Goal: Task Accomplishment & Management: Use online tool/utility

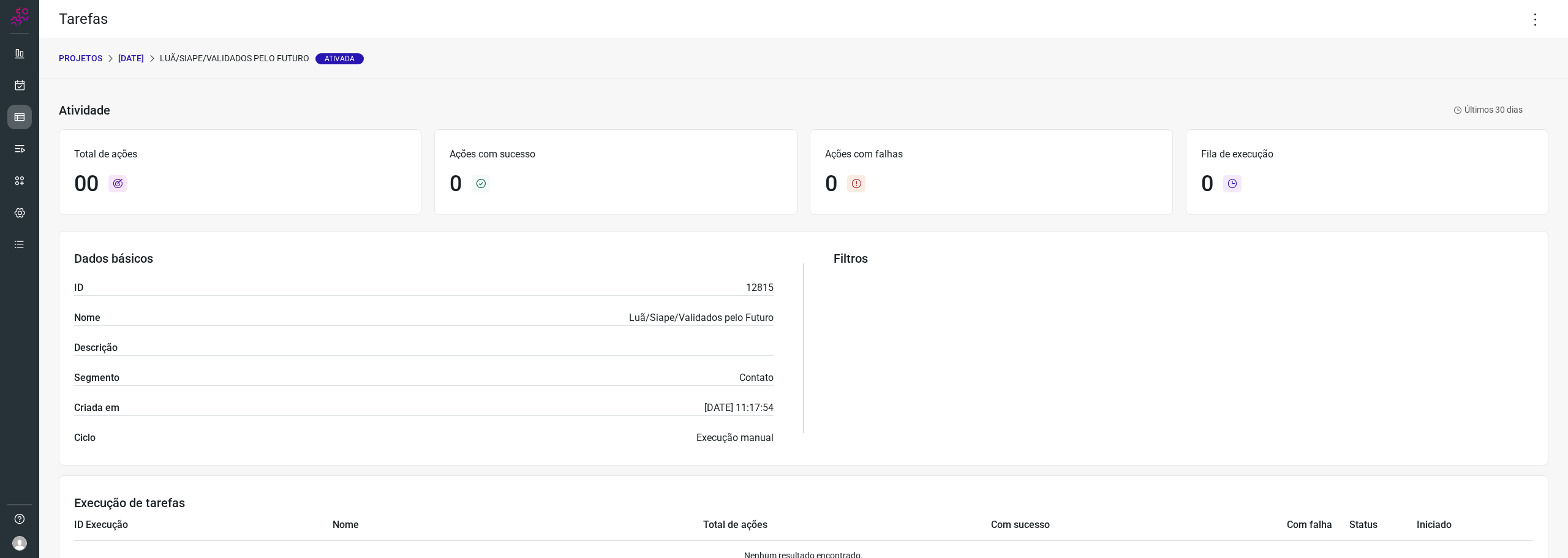
scroll to position [75, 0]
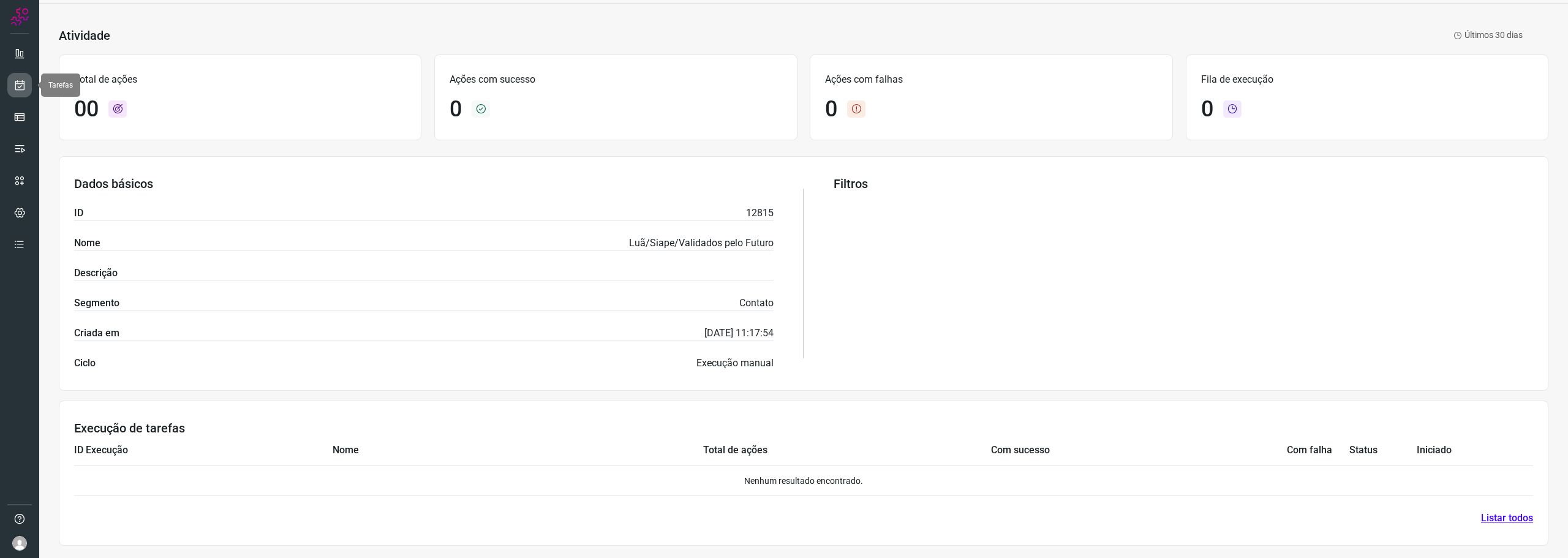
click at [26, 83] on link at bounding box center [19, 85] width 24 height 24
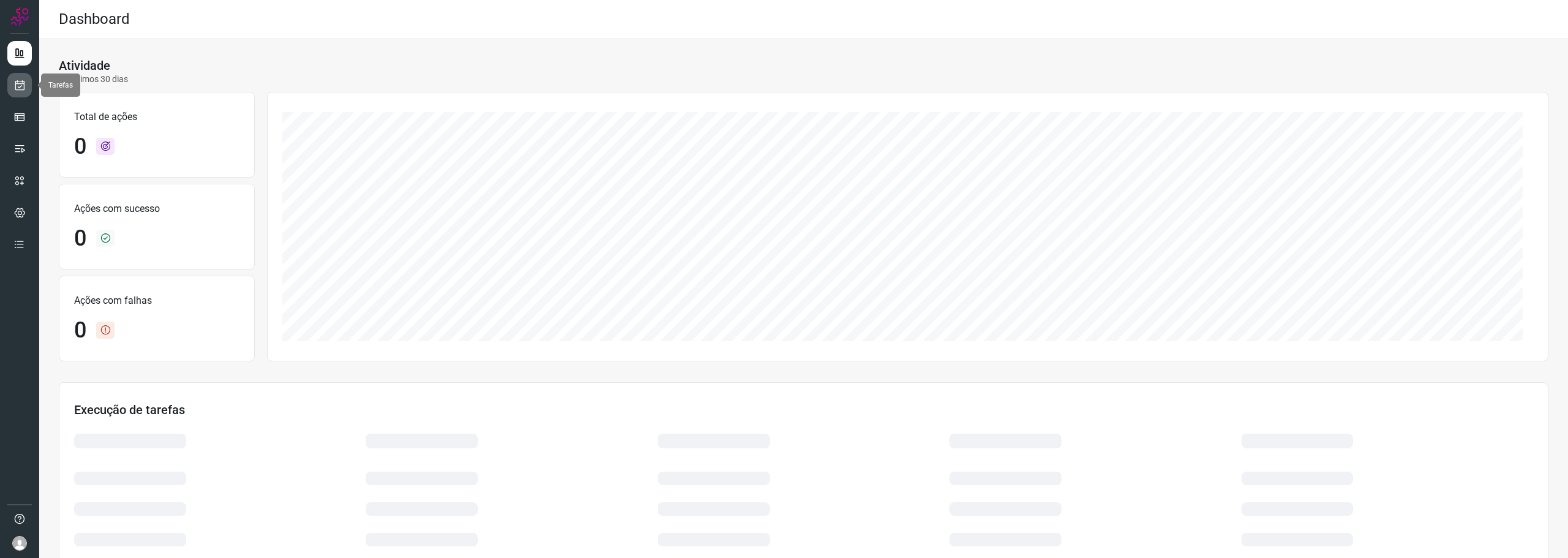
click at [20, 88] on icon at bounding box center [19, 85] width 13 height 13
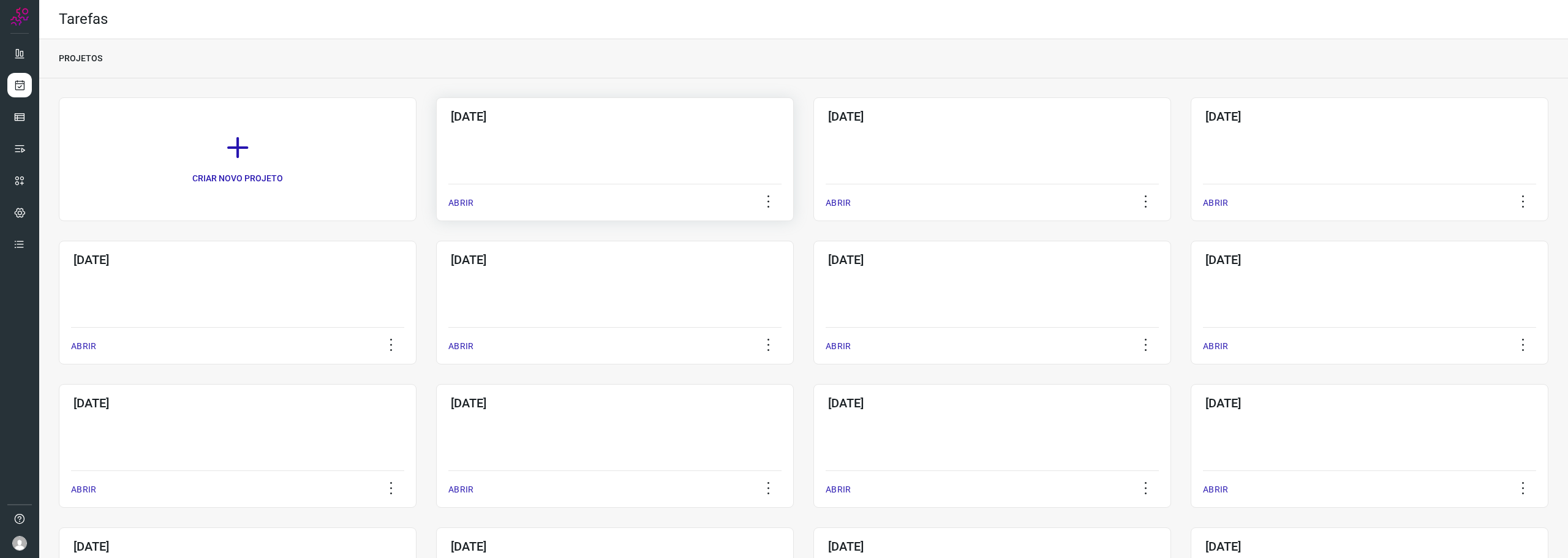
click at [571, 143] on div "[DATE] ABRIR" at bounding box center [615, 159] width 358 height 123
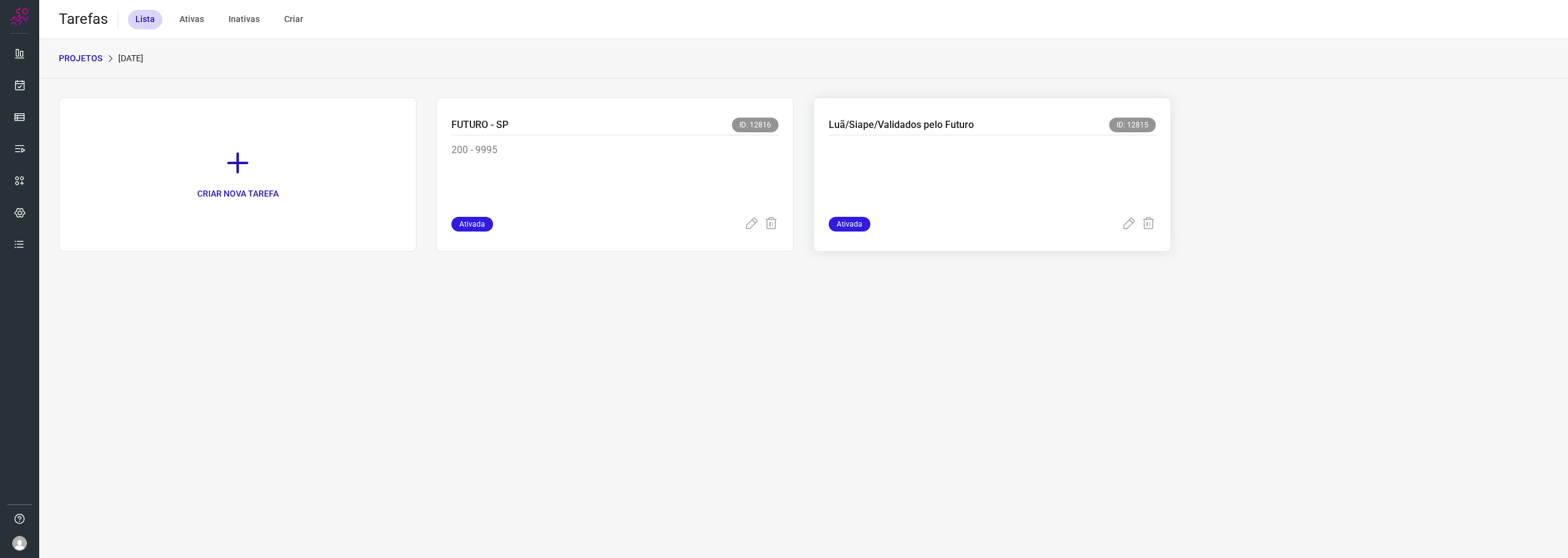
click at [921, 122] on p "Luã/Siape/Validados pelo Futuro" at bounding box center [901, 125] width 145 height 15
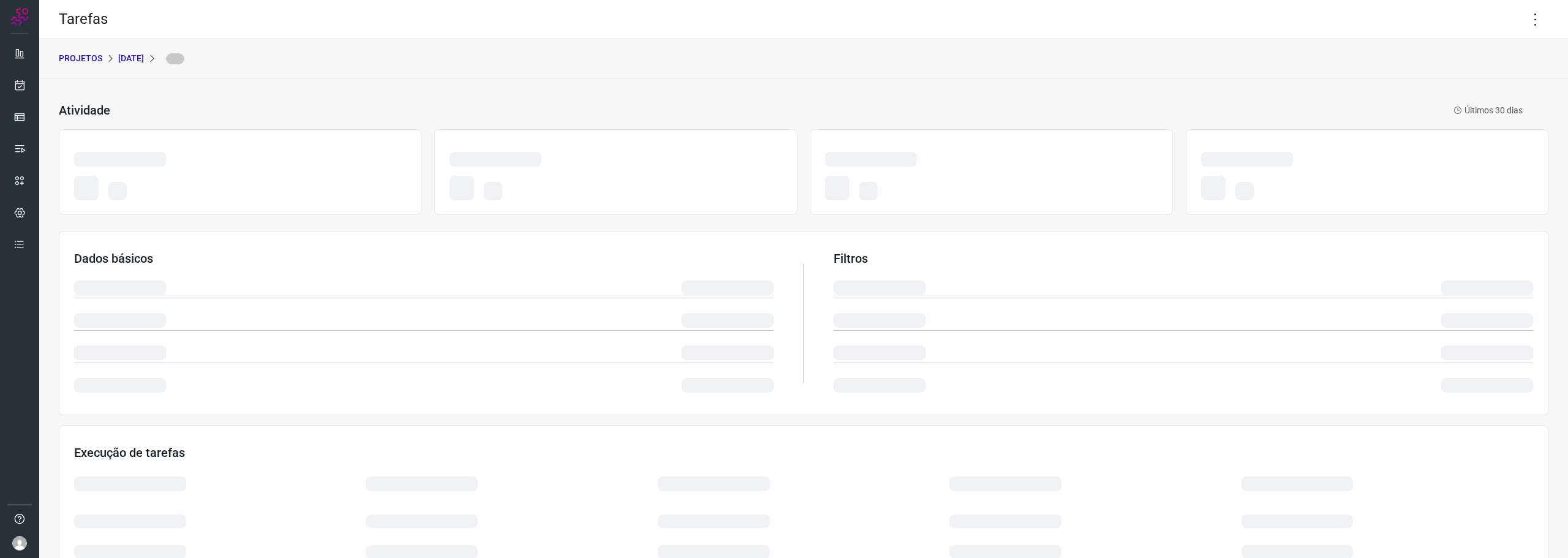
click at [921, 122] on div "Atividade Últimos 30 dias" at bounding box center [803, 110] width 1489 height 26
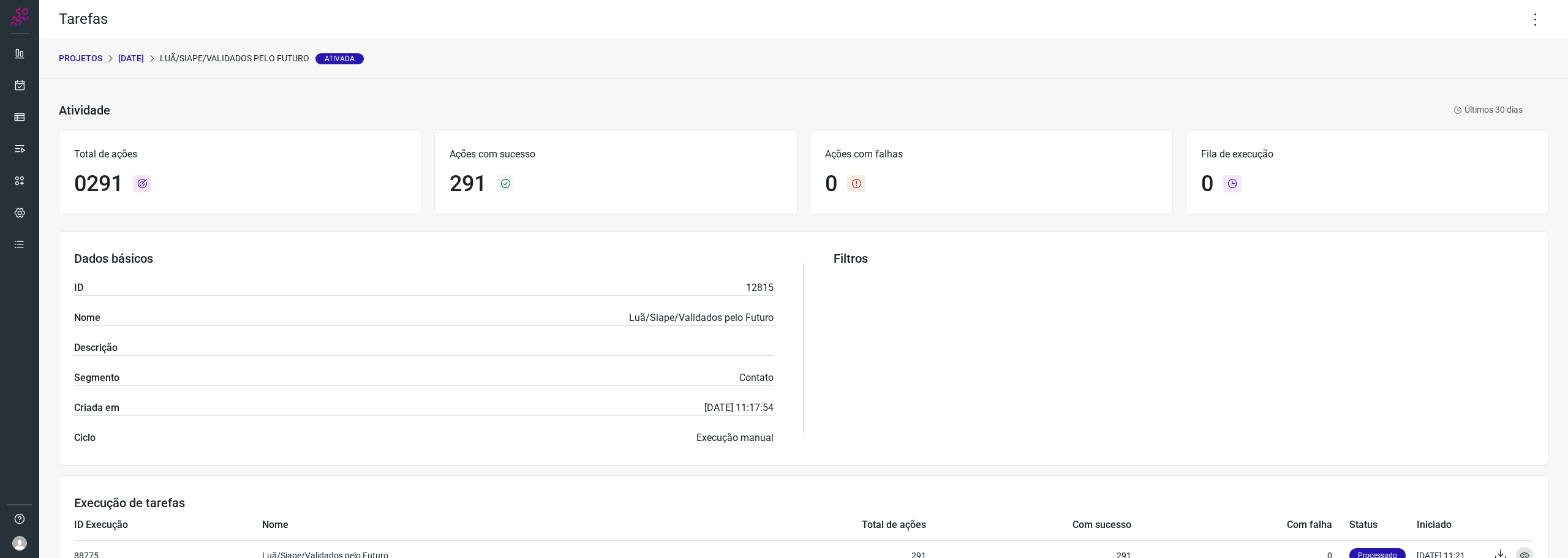
click at [249, 61] on p "Luã/Siape/Validados pelo Futuro Ativada" at bounding box center [261, 58] width 204 height 13
copy p "Luã/Siape/Validados pelo Futuro Ativada"
click at [133, 53] on p "[DATE]" at bounding box center [131, 58] width 26 height 13
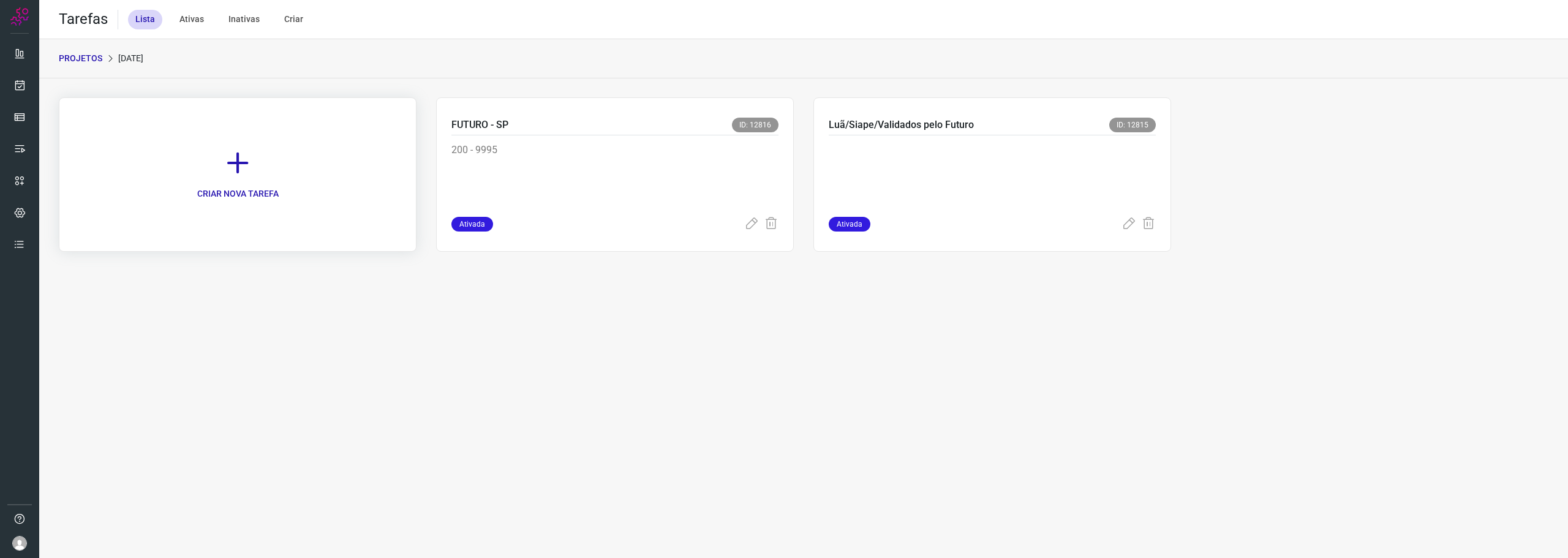
click at [216, 164] on link "CRIAR NOVA TAREFA" at bounding box center [238, 175] width 358 height 155
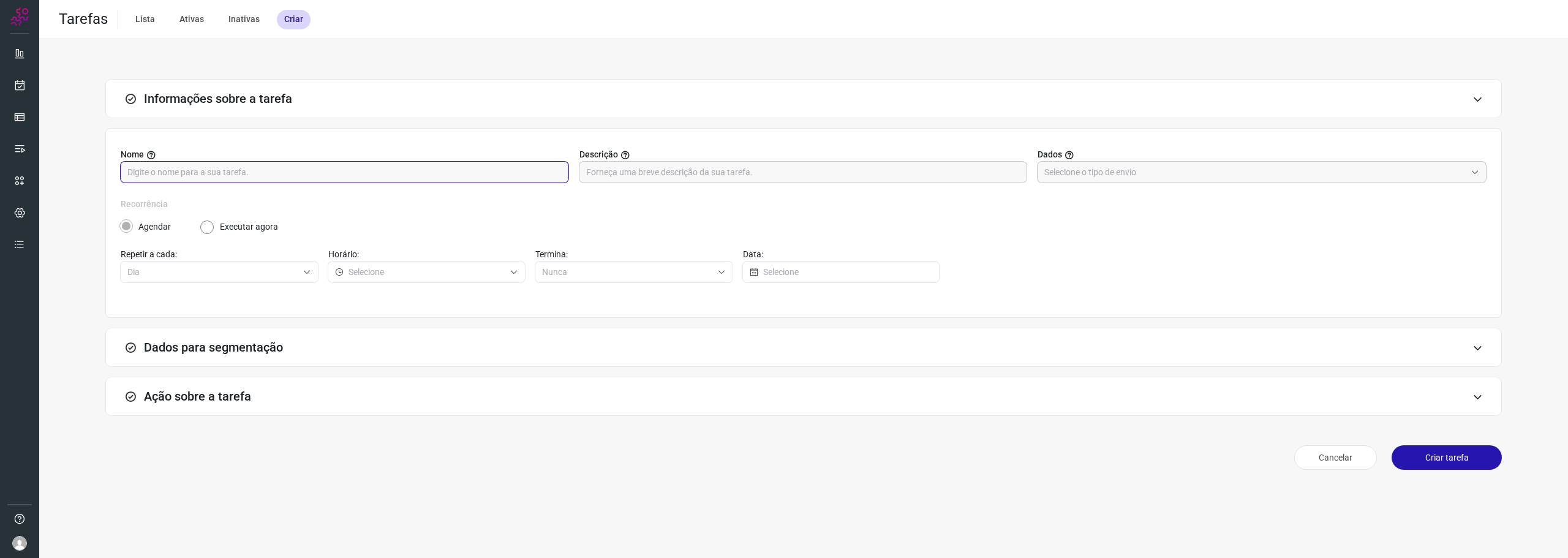
click at [393, 176] on input "text" at bounding box center [344, 172] width 434 height 21
paste input "Luã/Siape/Validados pelo Futuro Ativada"
drag, startPoint x: 258, startPoint y: 169, endPoint x: 513, endPoint y: 168, distance: 255.0
click at [513, 168] on input "Luã/Siape/Validados pelo Futuro Ativada" at bounding box center [344, 172] width 434 height 21
type input "Luã/Siape/Não Validados pelo Futuro"
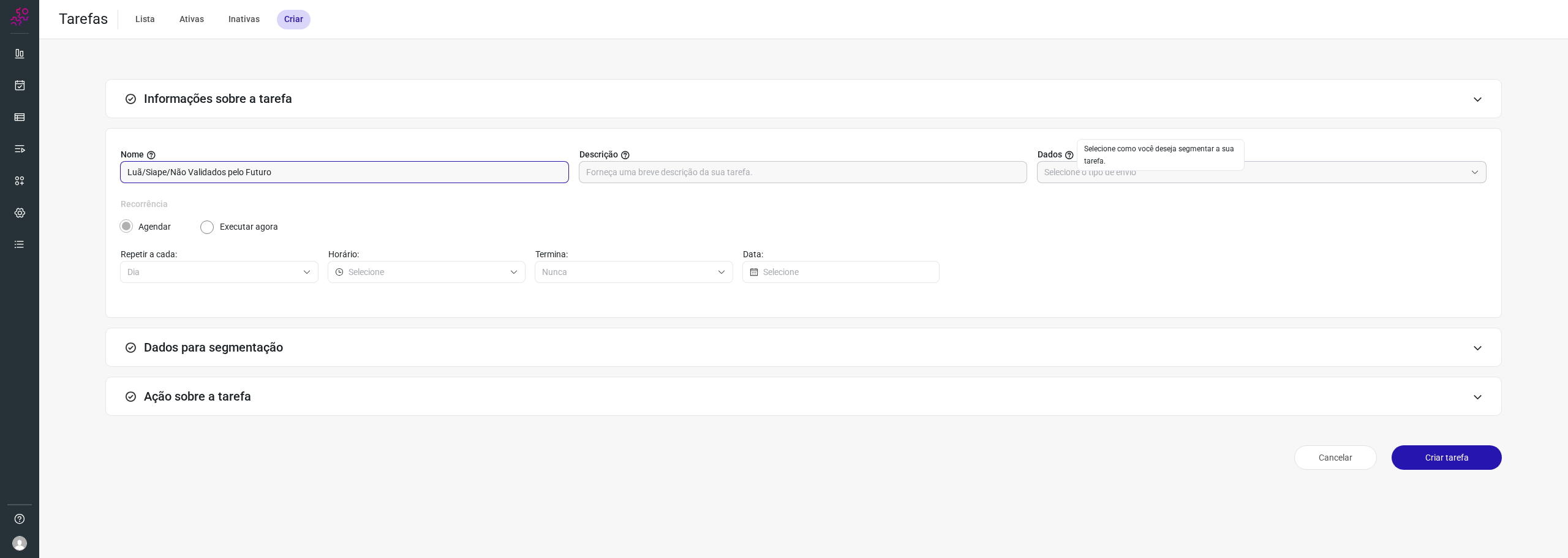
click at [1082, 175] on input "text" at bounding box center [1255, 172] width 421 height 21
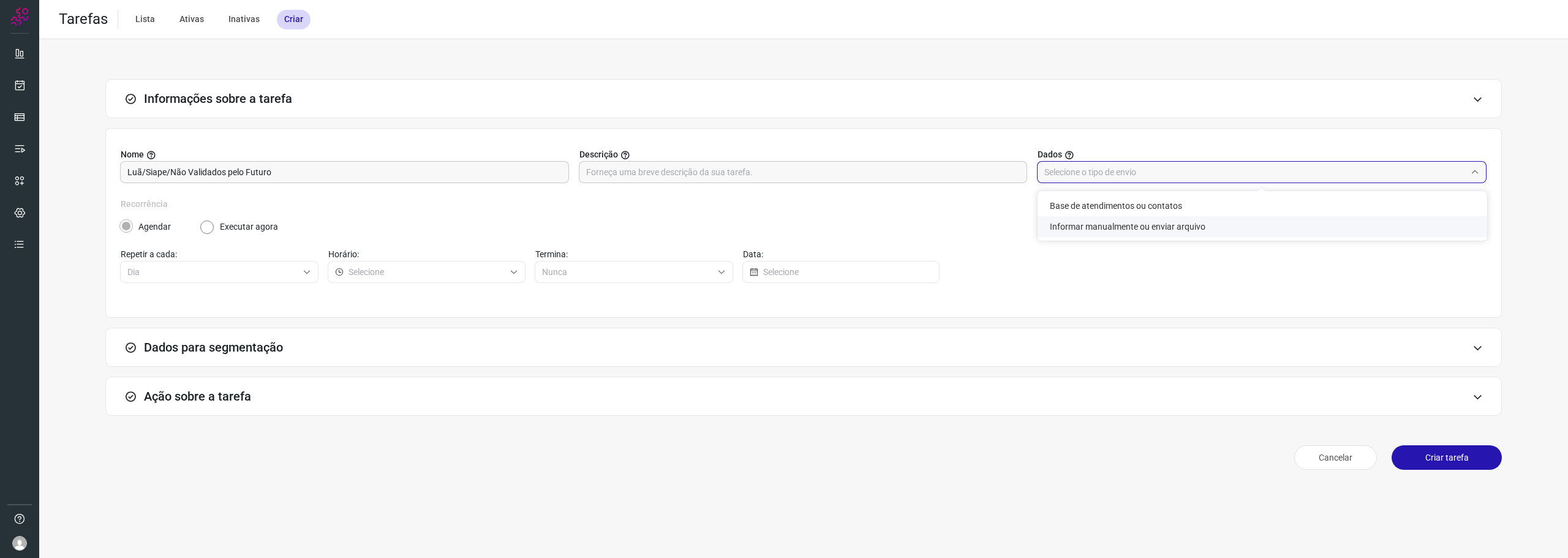
click at [1130, 226] on li "Informar manualmente ou enviar arquivo" at bounding box center [1262, 227] width 449 height 21
type input "Informar manualmente ou enviar arquivo"
radio input "false"
radio input "true"
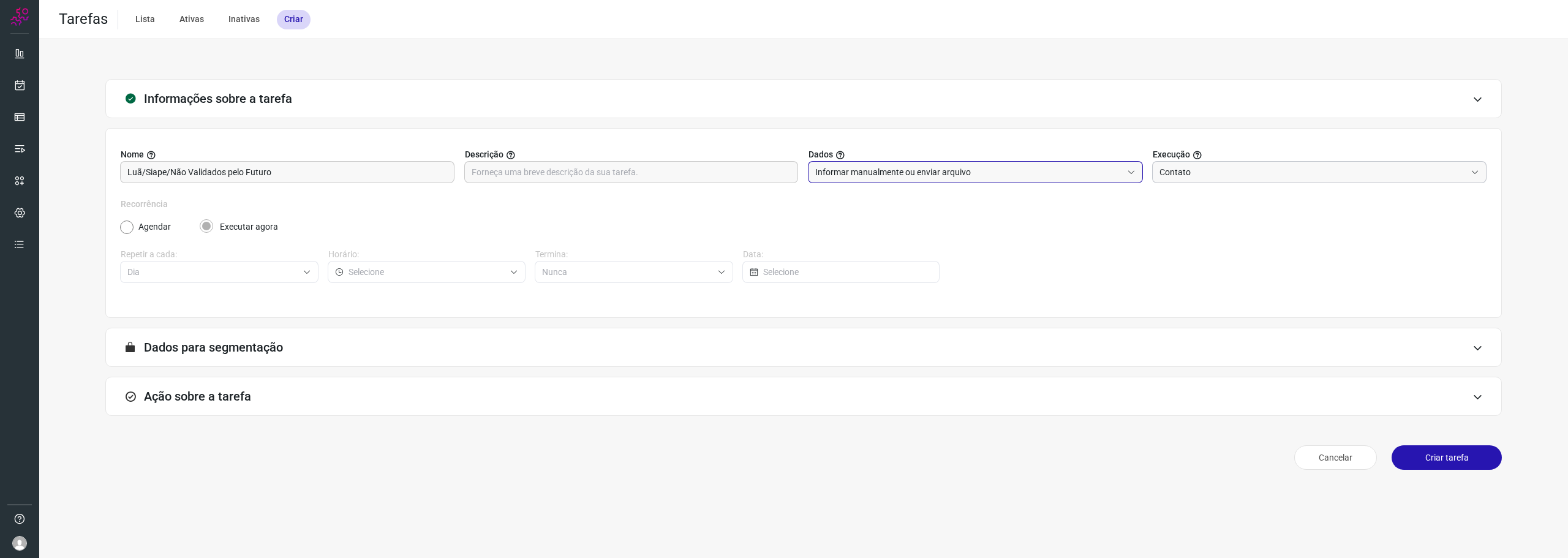
click at [1186, 176] on input "Contato" at bounding box center [1313, 172] width 307 height 21
click at [1195, 223] on span "Contato" at bounding box center [1180, 227] width 31 height 10
click at [190, 404] on div "Ação sobre a tarefa" at bounding box center [804, 396] width 1396 height 39
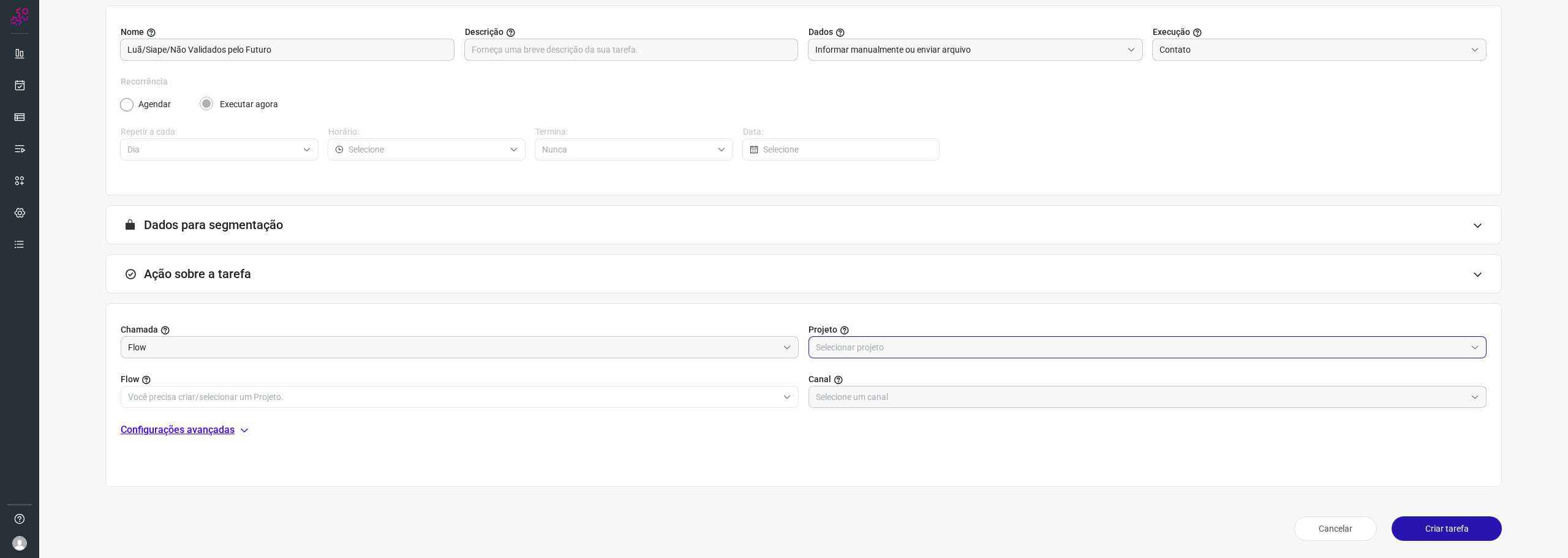
click at [846, 341] on input "text" at bounding box center [1140, 347] width 650 height 21
click at [868, 399] on li "Automator" at bounding box center [1141, 402] width 673 height 21
type input "Automator"
click at [707, 394] on input "text" at bounding box center [453, 398] width 650 height 21
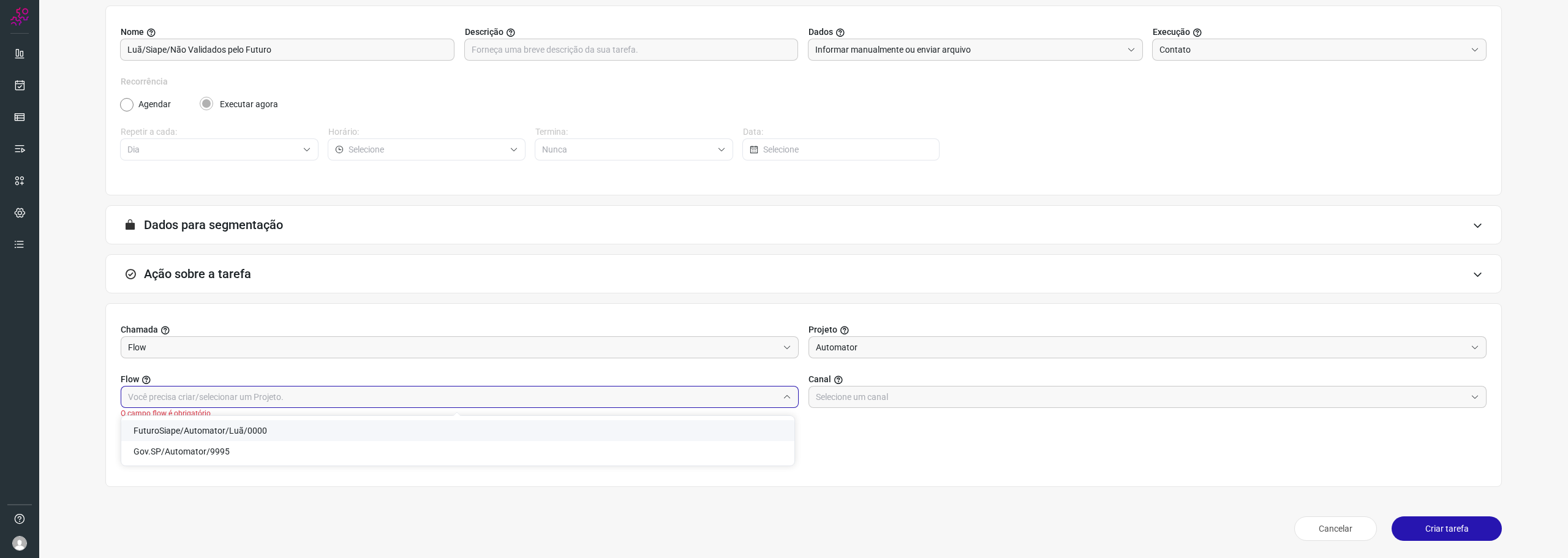
click at [296, 430] on li "FuturoSiape/Automator/Luã/0000" at bounding box center [458, 431] width 673 height 21
type input "FuturoSiape/Automator/Luã/0000"
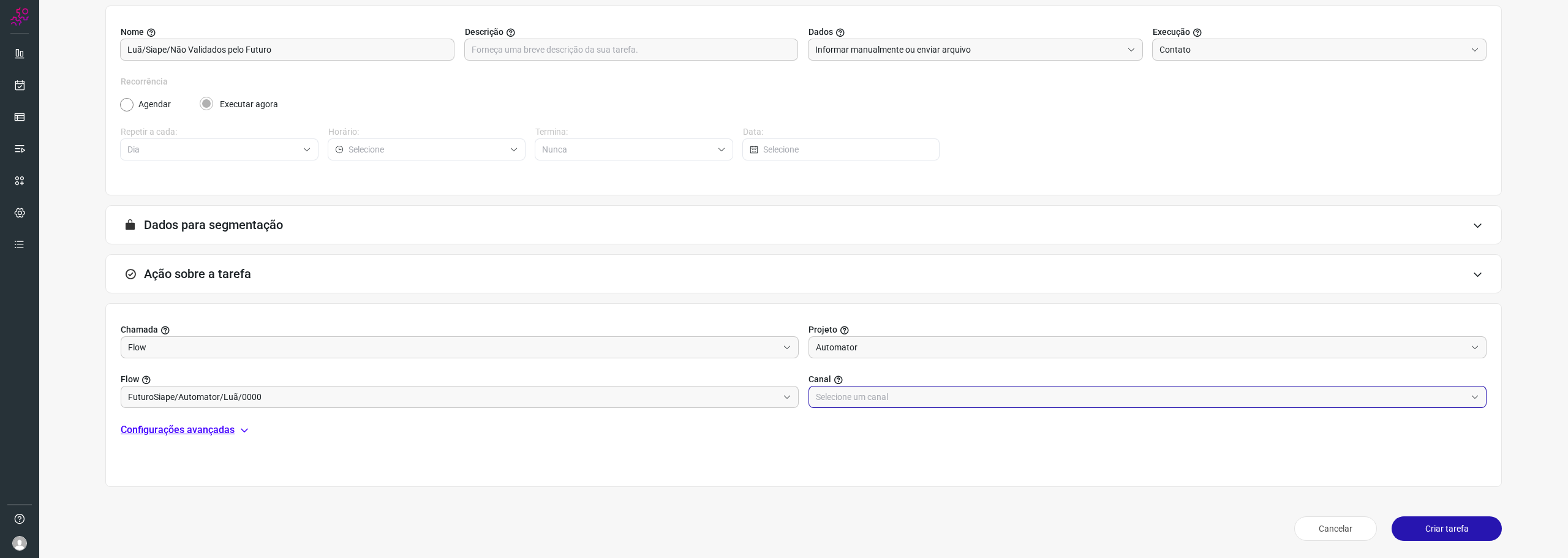
click at [857, 402] on input "text" at bounding box center [1140, 398] width 650 height 21
click at [848, 396] on input "text" at bounding box center [1140, 398] width 650 height 21
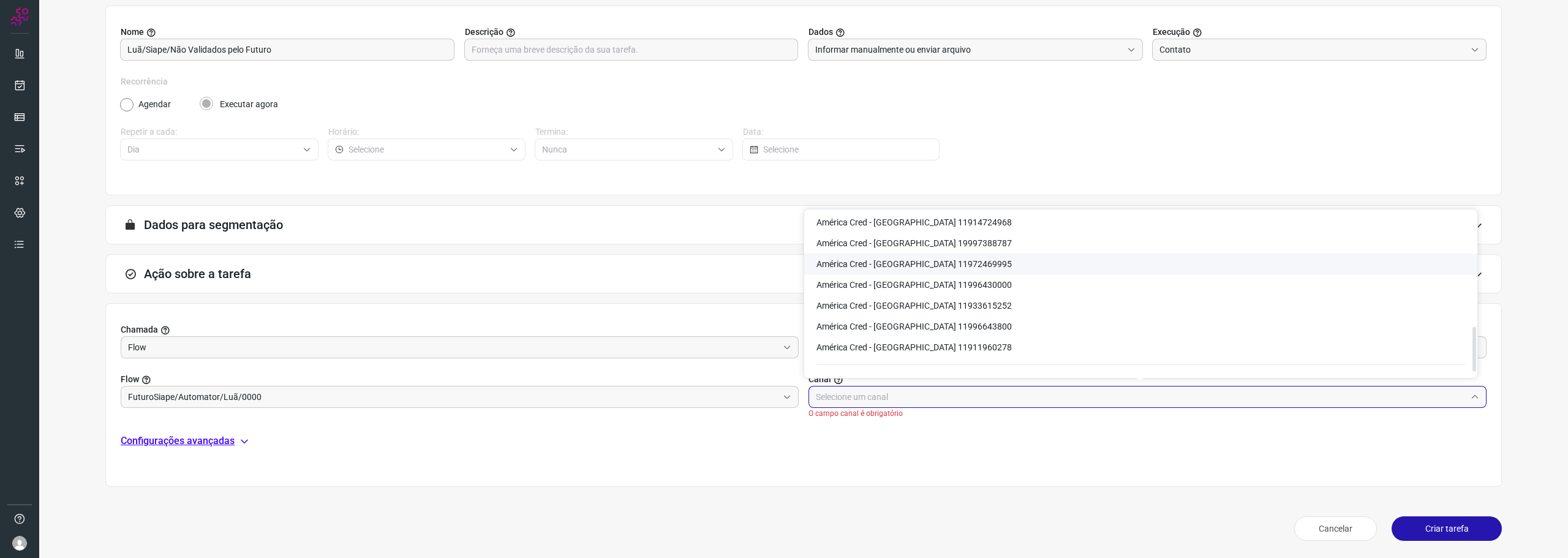
scroll to position [429, 0]
click at [902, 266] on span "América Cred - [GEOGRAPHIC_DATA] 11996430000" at bounding box center [914, 263] width 195 height 10
type input "América Cred - [GEOGRAPHIC_DATA] 11996430000"
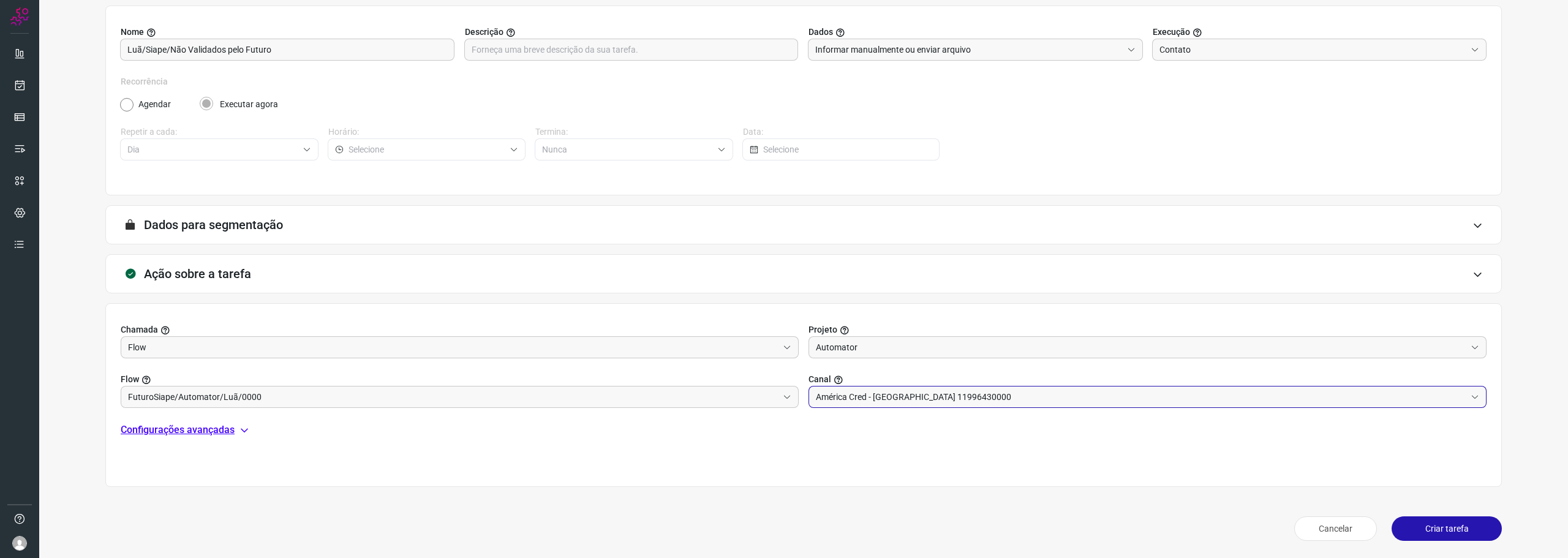
click at [199, 430] on p "Configurações avançadas" at bounding box center [178, 430] width 114 height 15
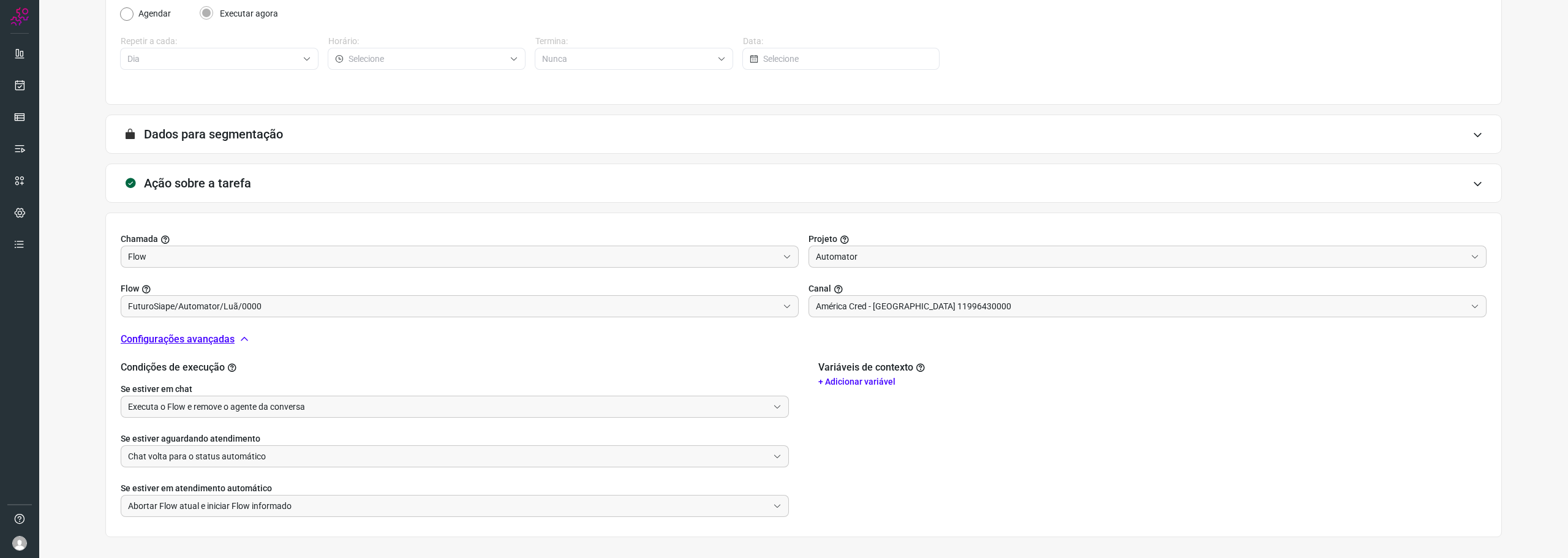
scroll to position [263, 0]
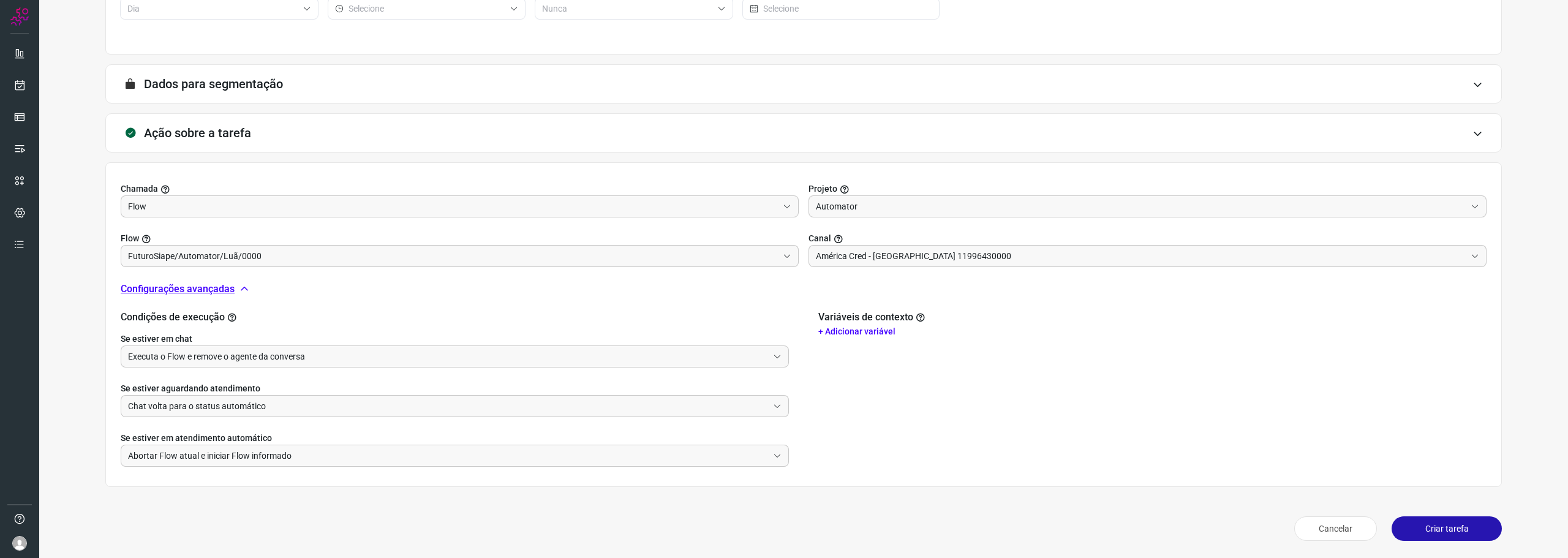
click at [1455, 524] on button "Criar tarefa" at bounding box center [1447, 528] width 110 height 24
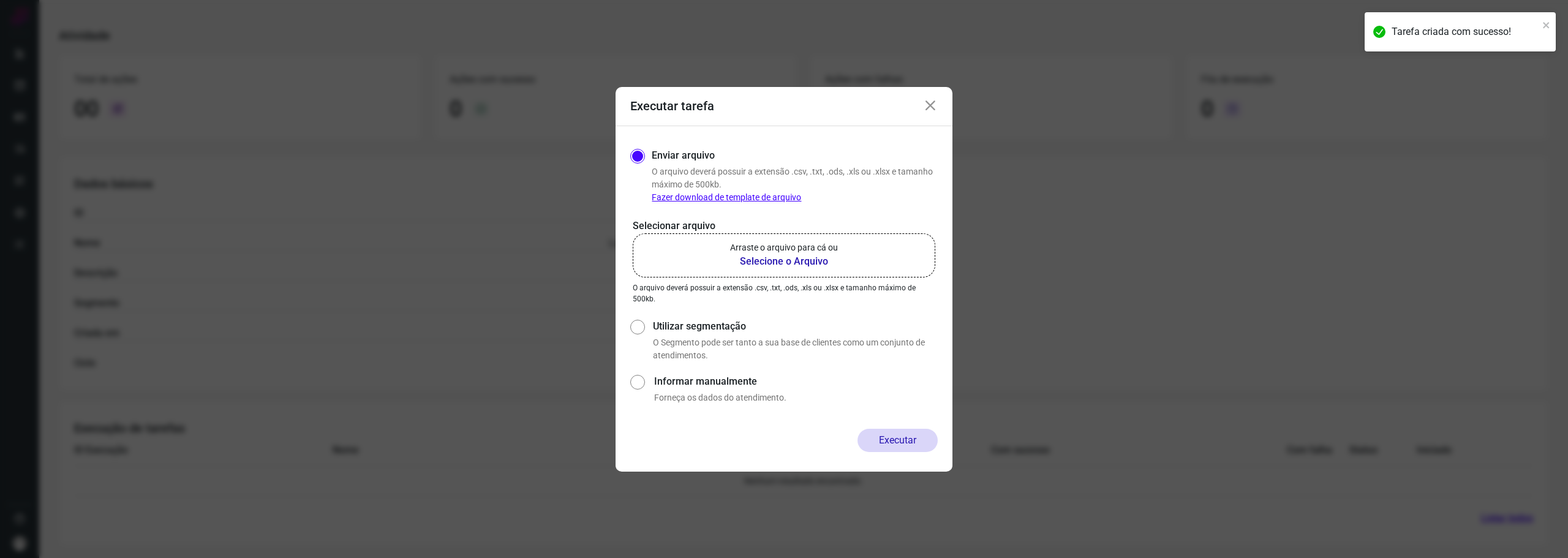
click at [713, 248] on label "Arraste o arquivo para cá ou Selecione o Arquivo" at bounding box center [784, 256] width 302 height 44
click at [0, 0] on input "Arraste o arquivo para cá ou Selecione o Arquivo" at bounding box center [0, 0] width 0 height 0
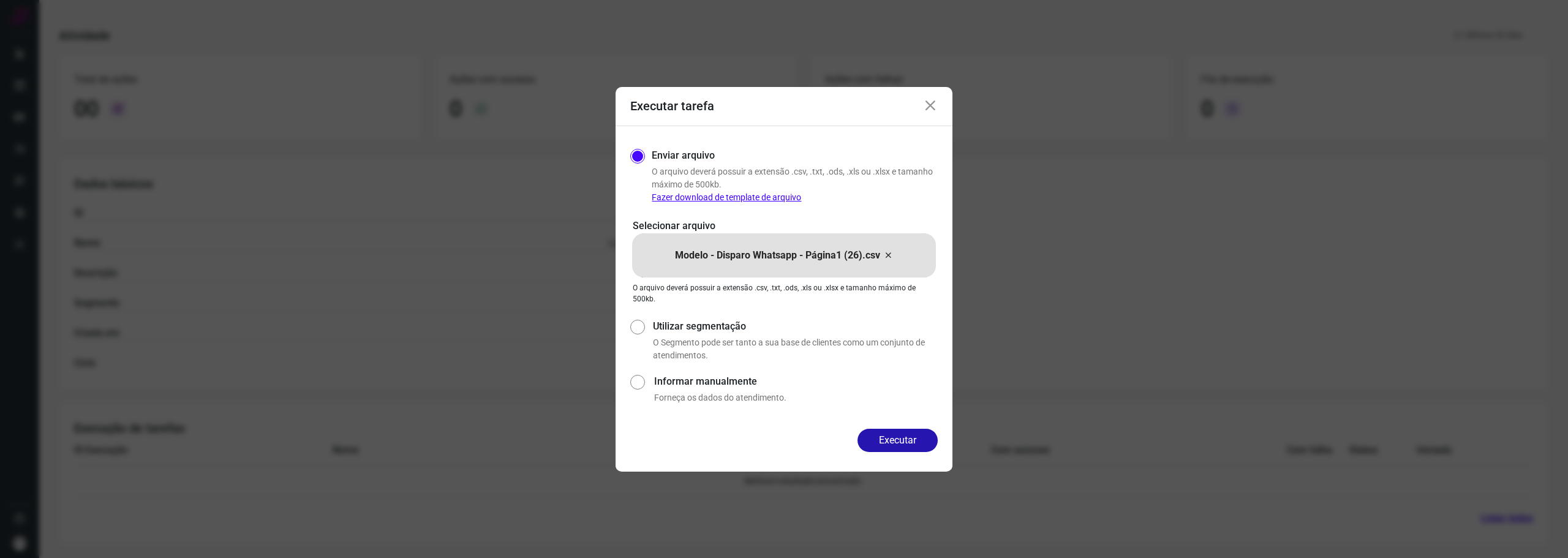
click at [932, 102] on icon at bounding box center [931, 106] width 15 height 15
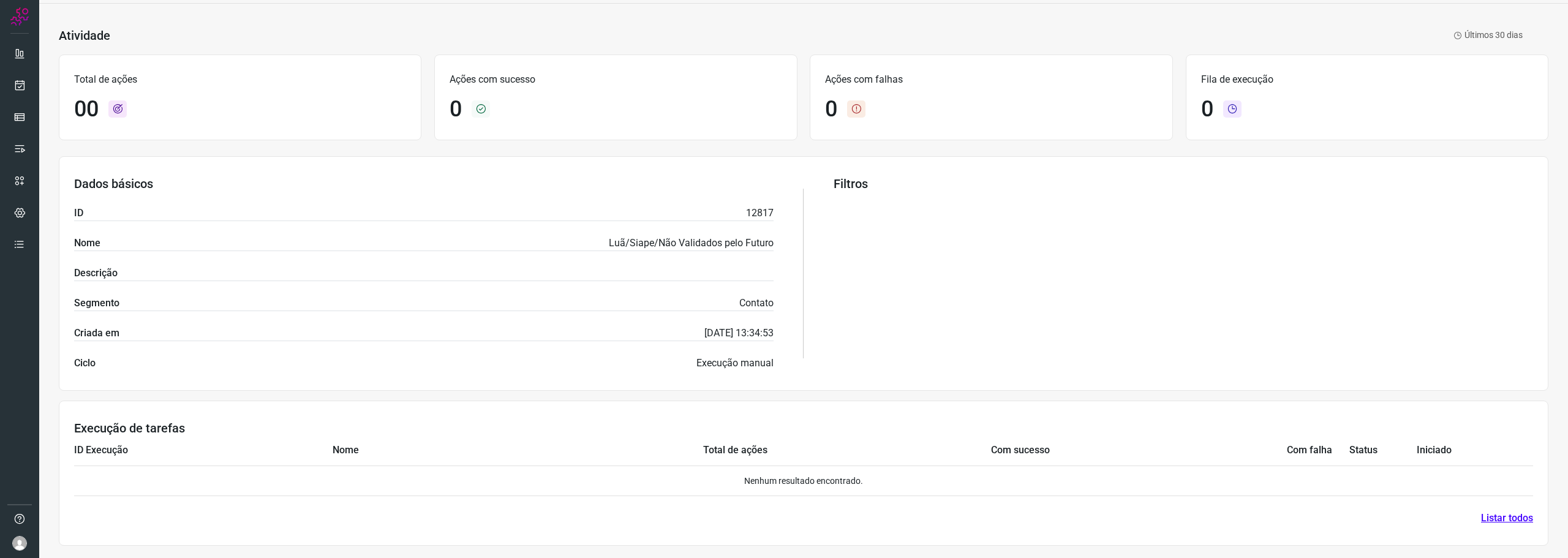
scroll to position [0, 0]
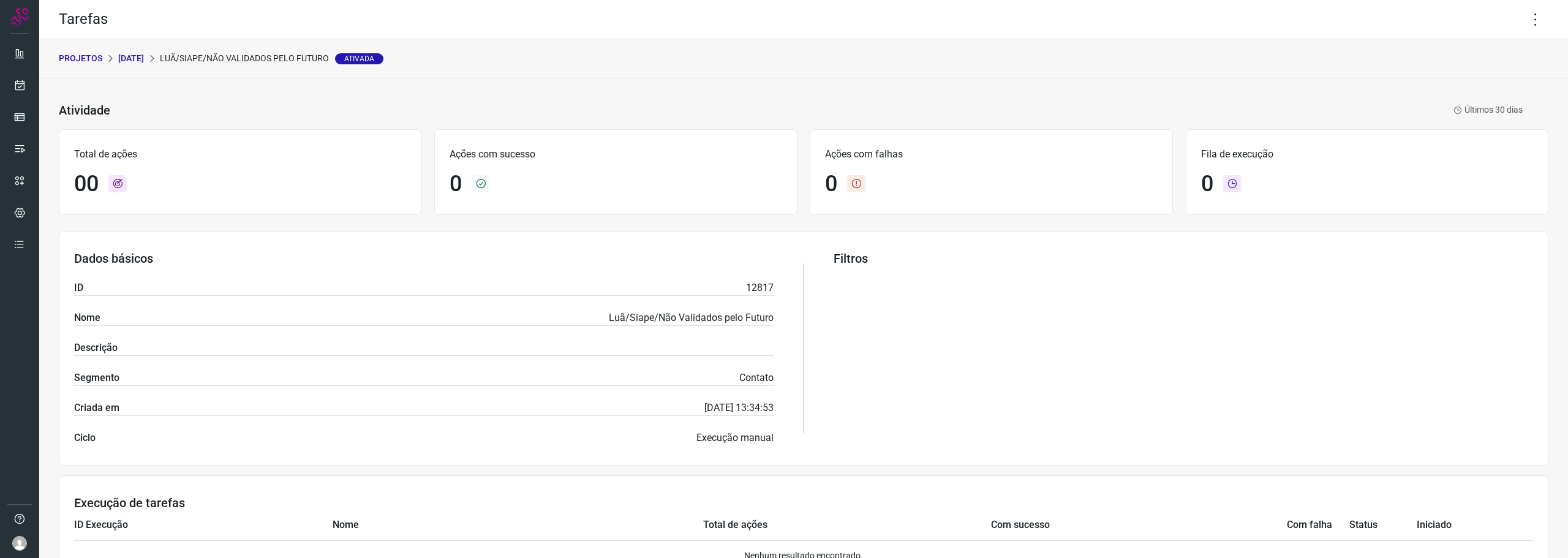
click at [140, 58] on p "[DATE]" at bounding box center [131, 58] width 26 height 13
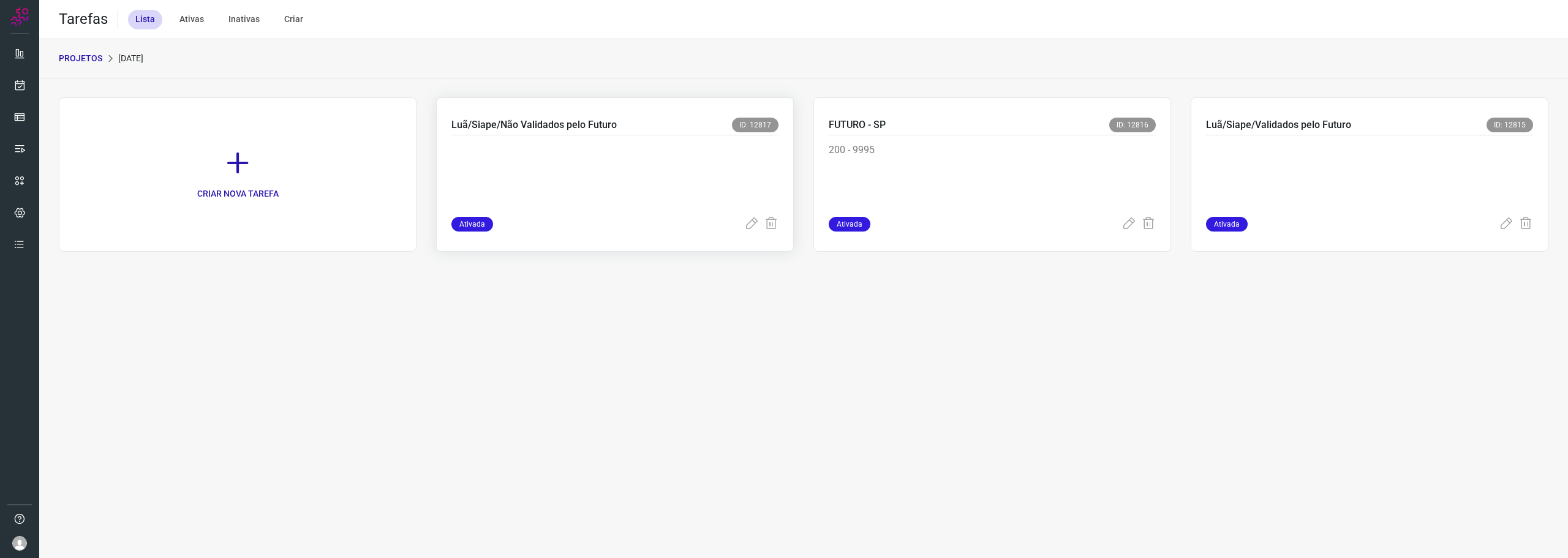
click at [550, 170] on p at bounding box center [543, 173] width 183 height 61
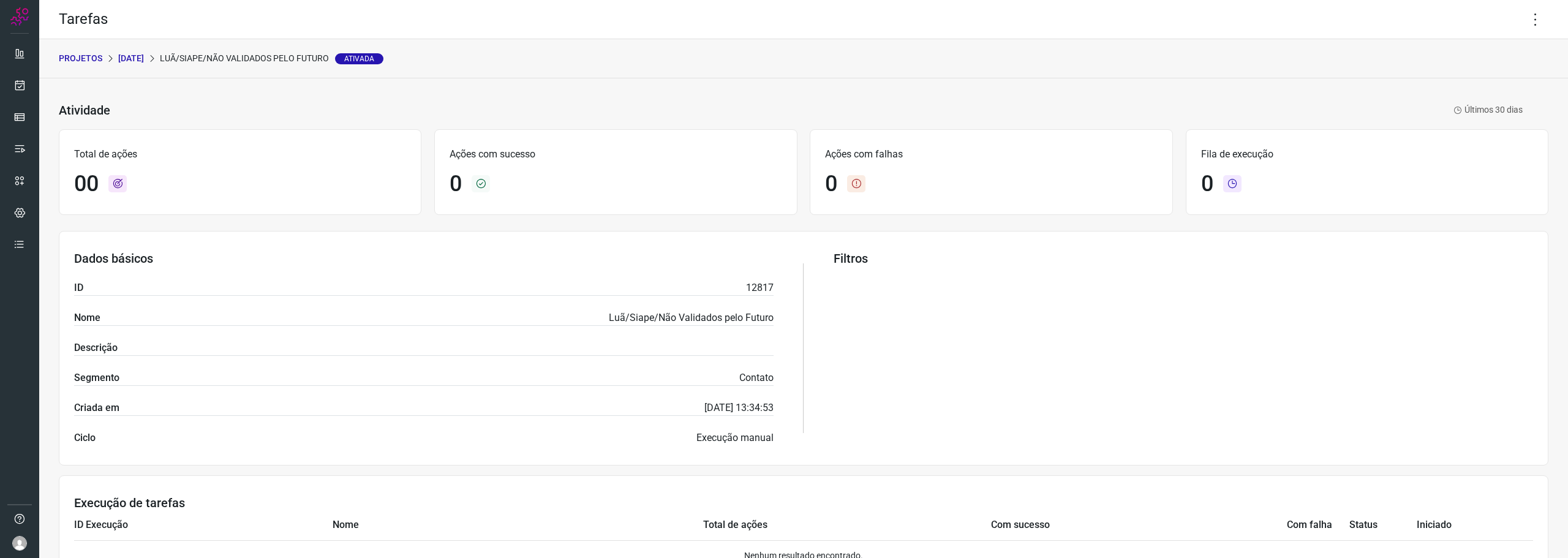
click at [144, 56] on p "[DATE]" at bounding box center [131, 58] width 26 height 13
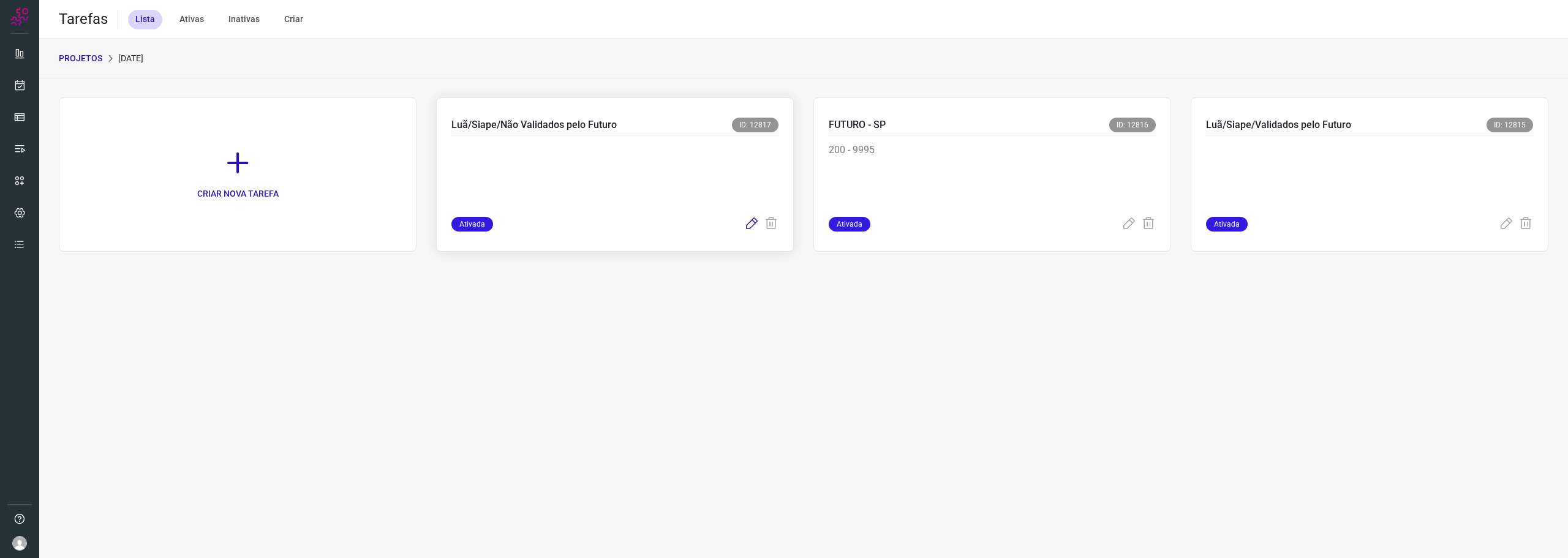
click at [750, 222] on icon at bounding box center [752, 225] width 15 height 15
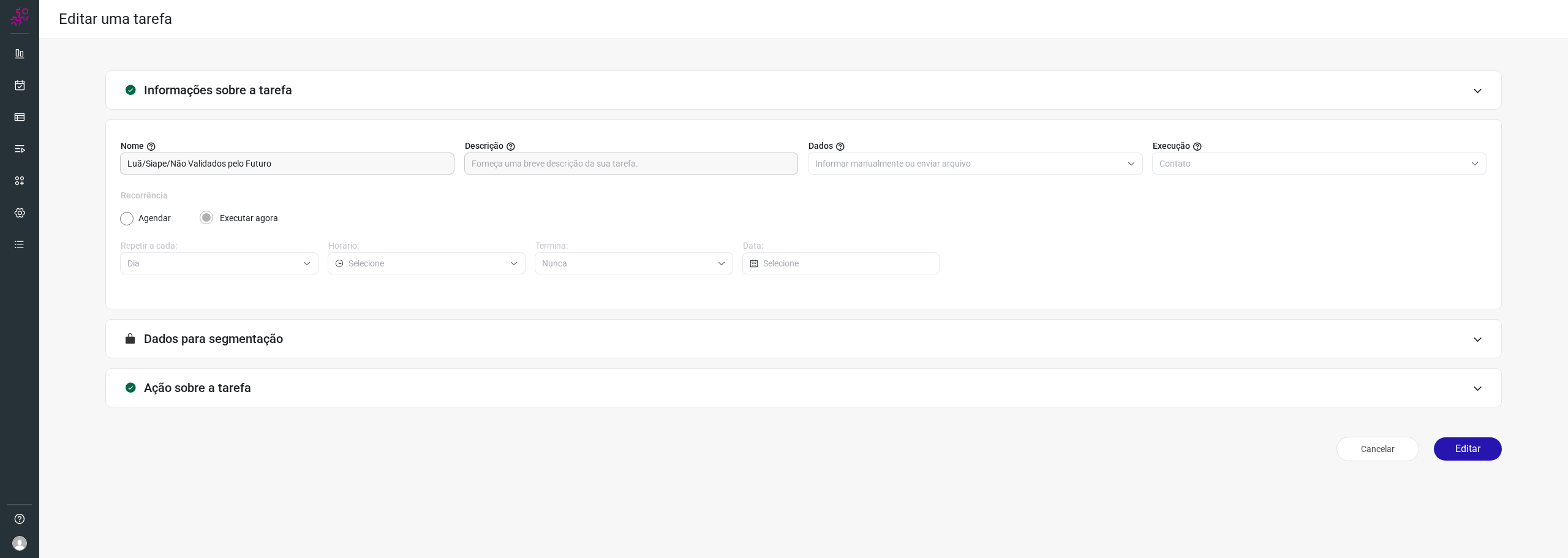
type input "América Cred - [GEOGRAPHIC_DATA] 11996430000"
type input "FuturoSiape/Automator/Luã/0000"
type input "Automator"
click at [201, 400] on div "Ação sobre a tarefa" at bounding box center [804, 388] width 1396 height 39
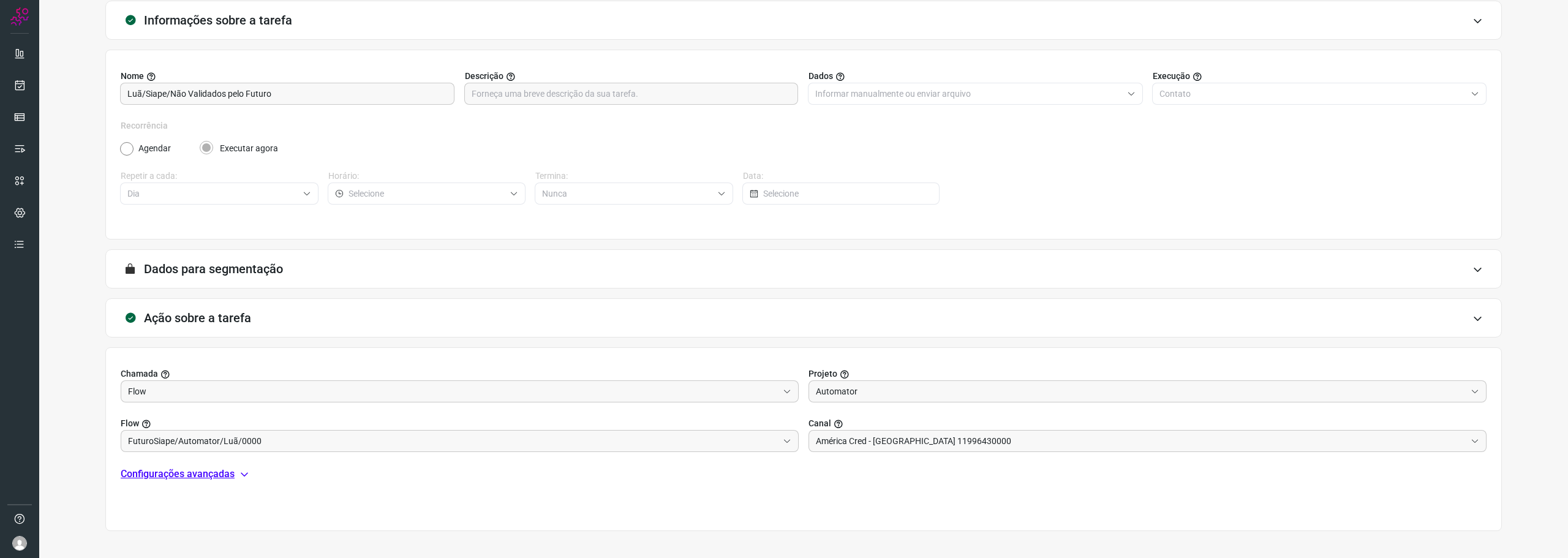
scroll to position [114, 0]
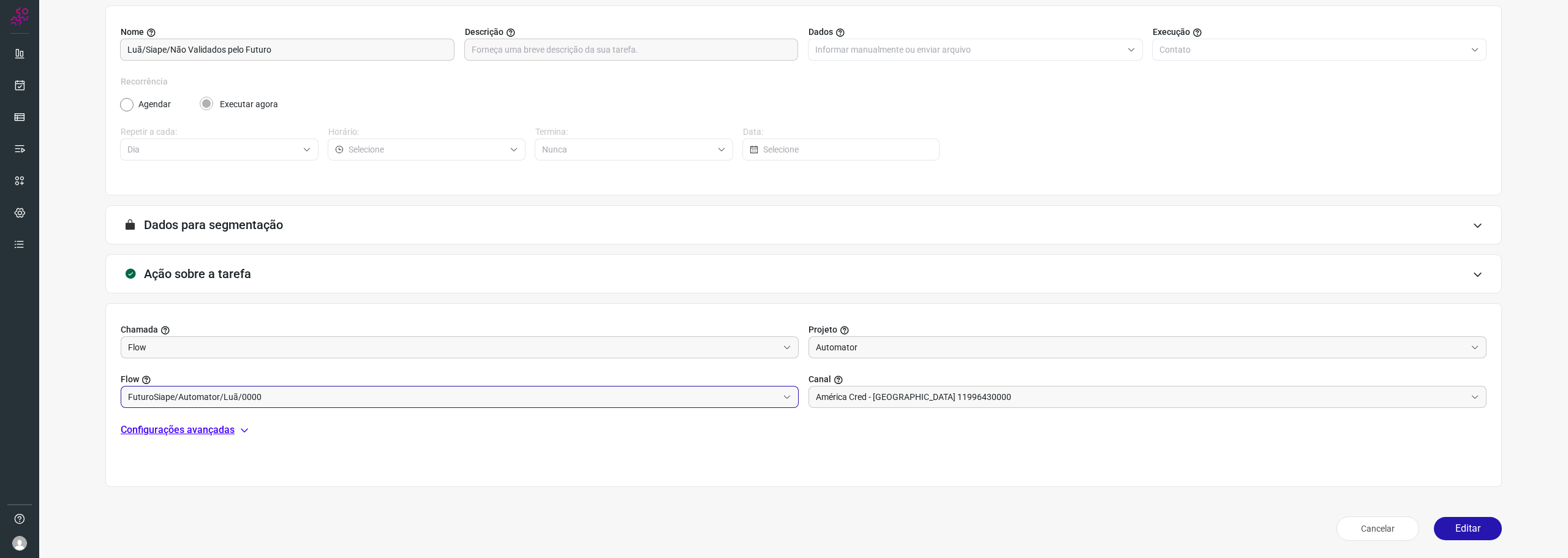
click at [286, 397] on input "FuturoSiape/Automator/Luã/0000" at bounding box center [453, 398] width 650 height 21
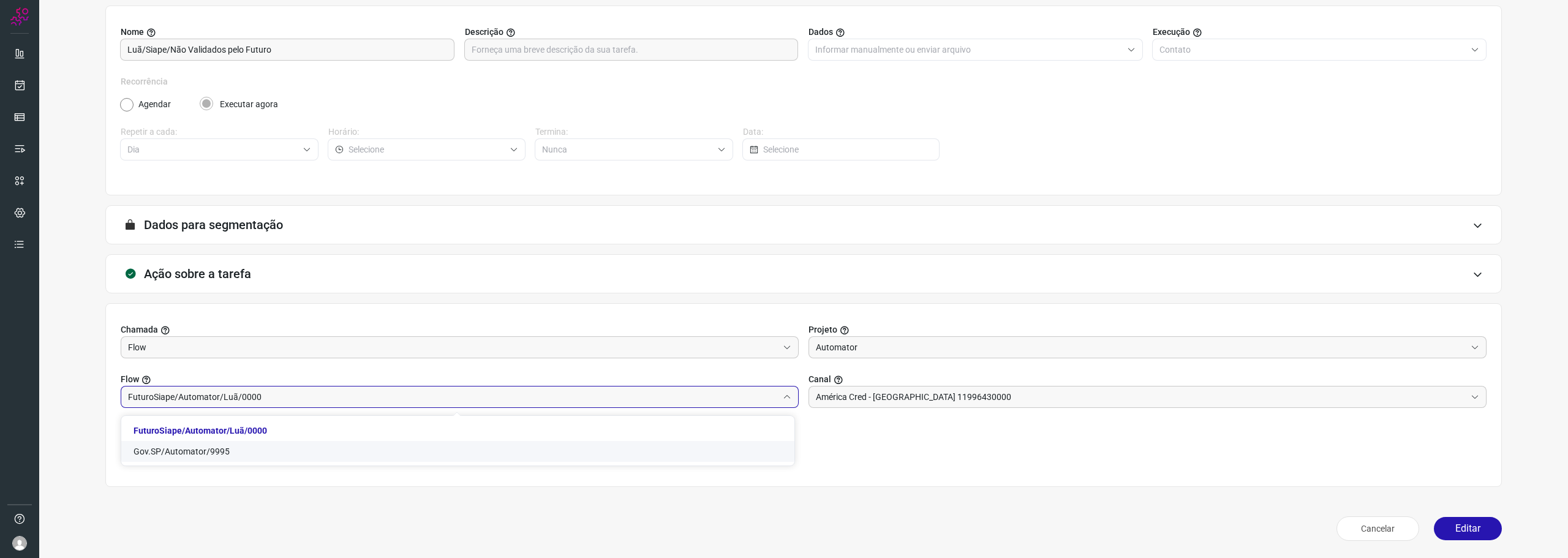
click at [245, 448] on li "Gov.SP/Automator/9995" at bounding box center [458, 452] width 673 height 21
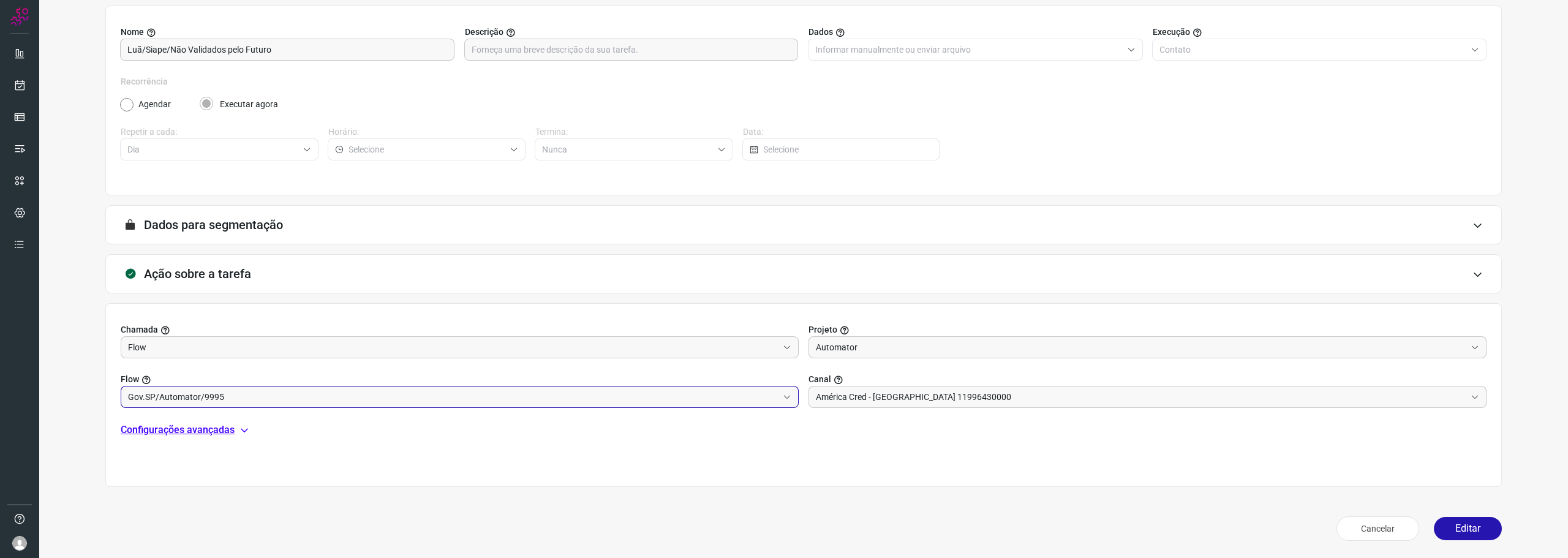
click at [263, 401] on input "Gov.SP/Automator/9995" at bounding box center [453, 398] width 650 height 21
click at [262, 438] on li "FuturoSiape/Automator/Luã/0000" at bounding box center [458, 431] width 673 height 21
type input "FuturoSiape/Automator/Luã/0000"
drag, startPoint x: 213, startPoint y: 432, endPoint x: 219, endPoint y: 447, distance: 16.2
click at [213, 431] on p "Configurações avançadas" at bounding box center [178, 430] width 114 height 15
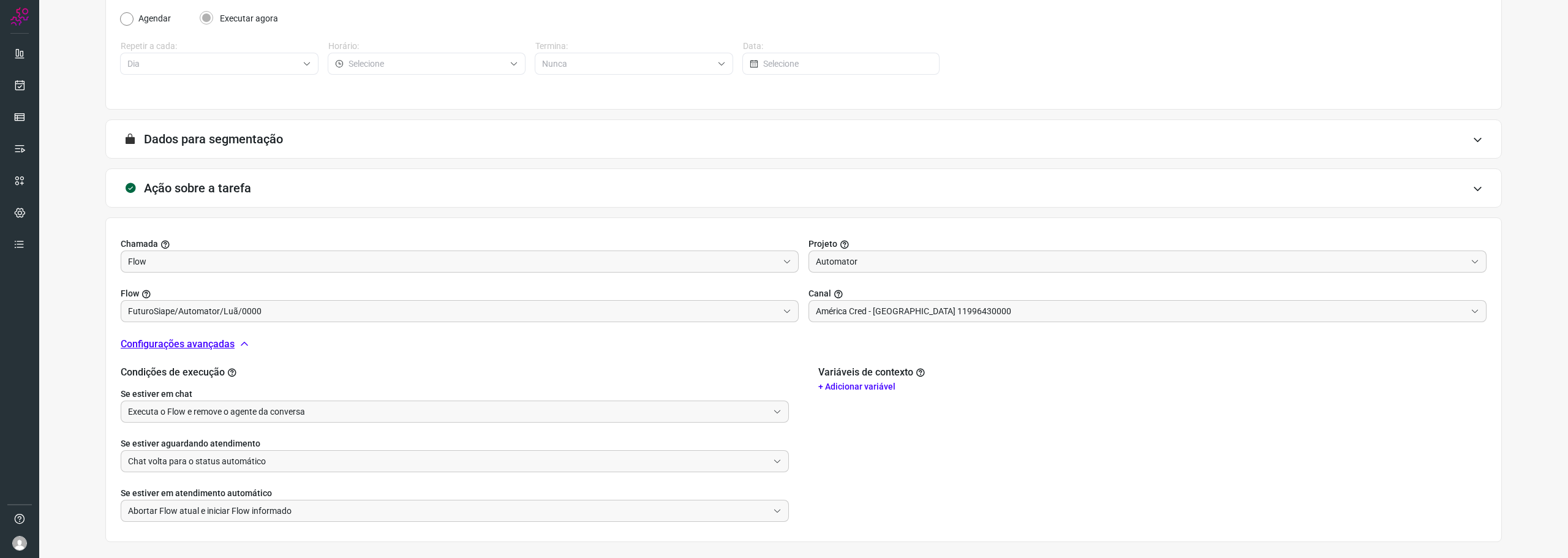
scroll to position [255, 0]
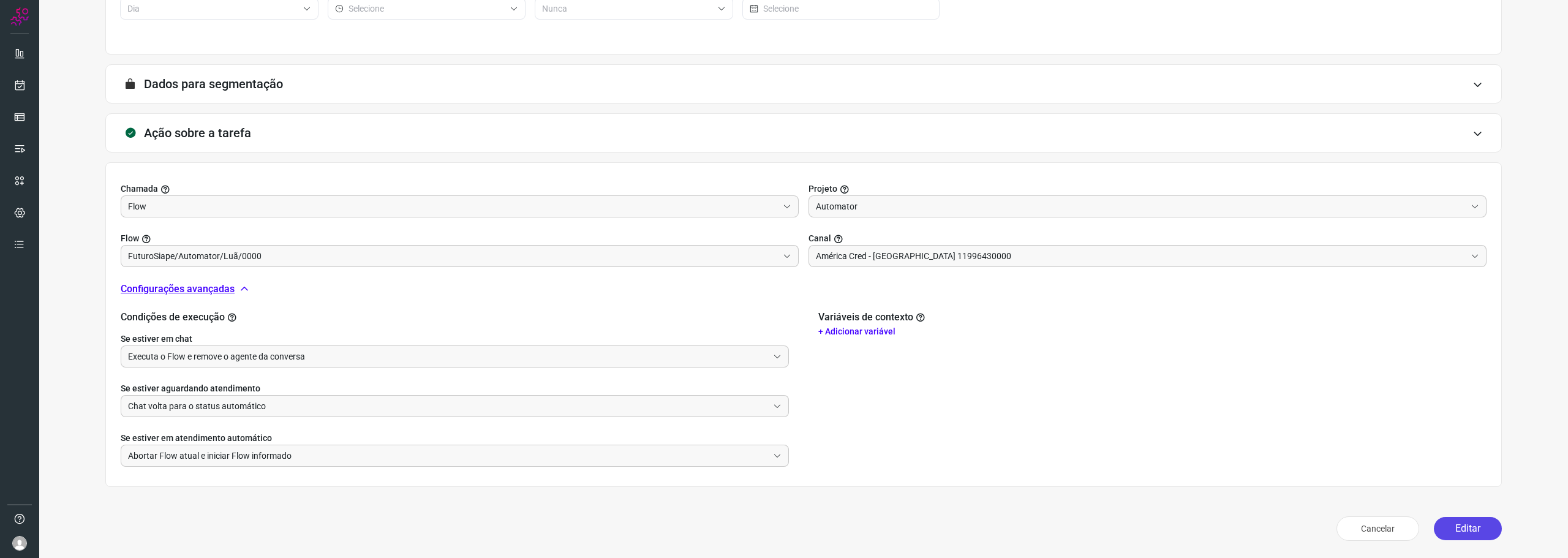
click at [1478, 522] on button "Editar" at bounding box center [1468, 528] width 68 height 23
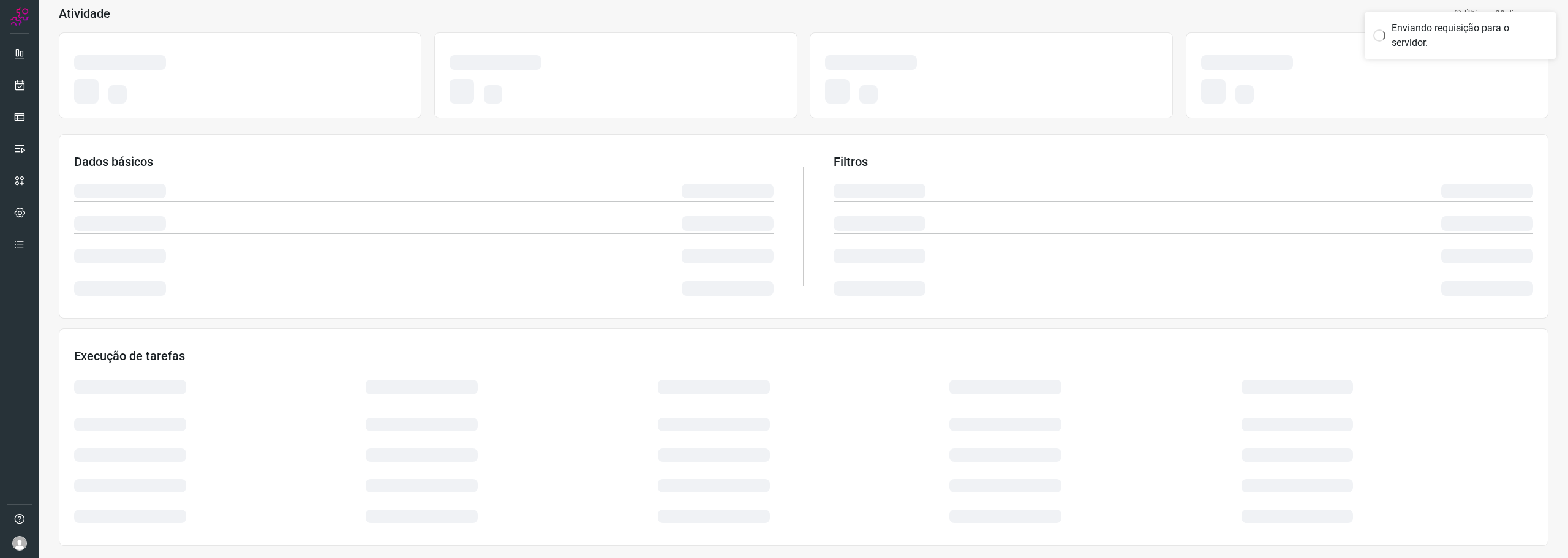
scroll to position [75, 0]
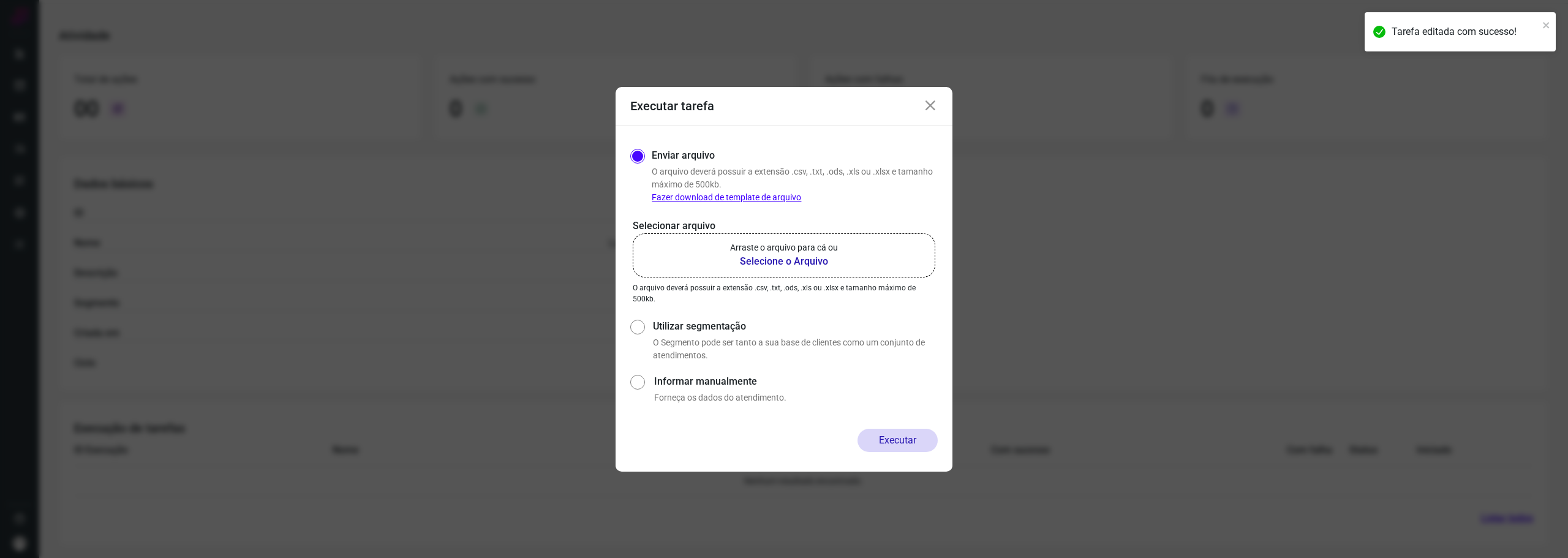
click at [799, 252] on p "Arraste o arquivo para cá ou" at bounding box center [783, 248] width 108 height 13
click at [0, 0] on input "Arraste o arquivo para cá ou Selecione o Arquivo" at bounding box center [0, 0] width 0 height 0
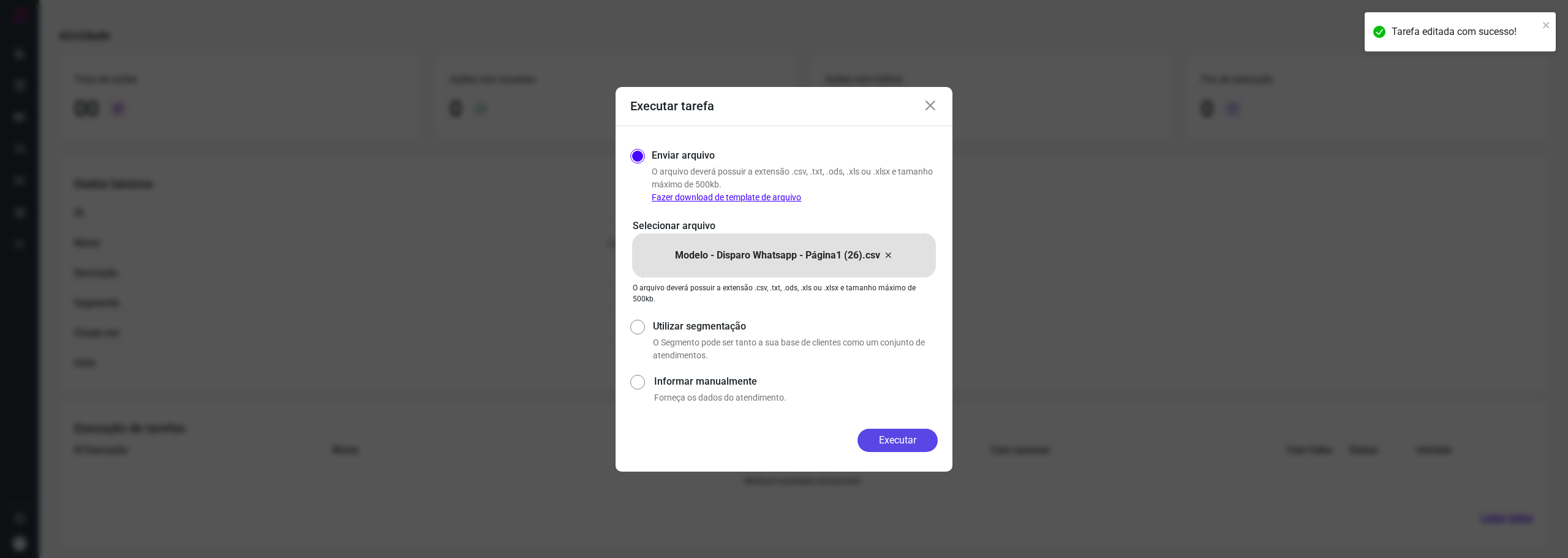
click at [894, 440] on button "Executar" at bounding box center [898, 440] width 81 height 23
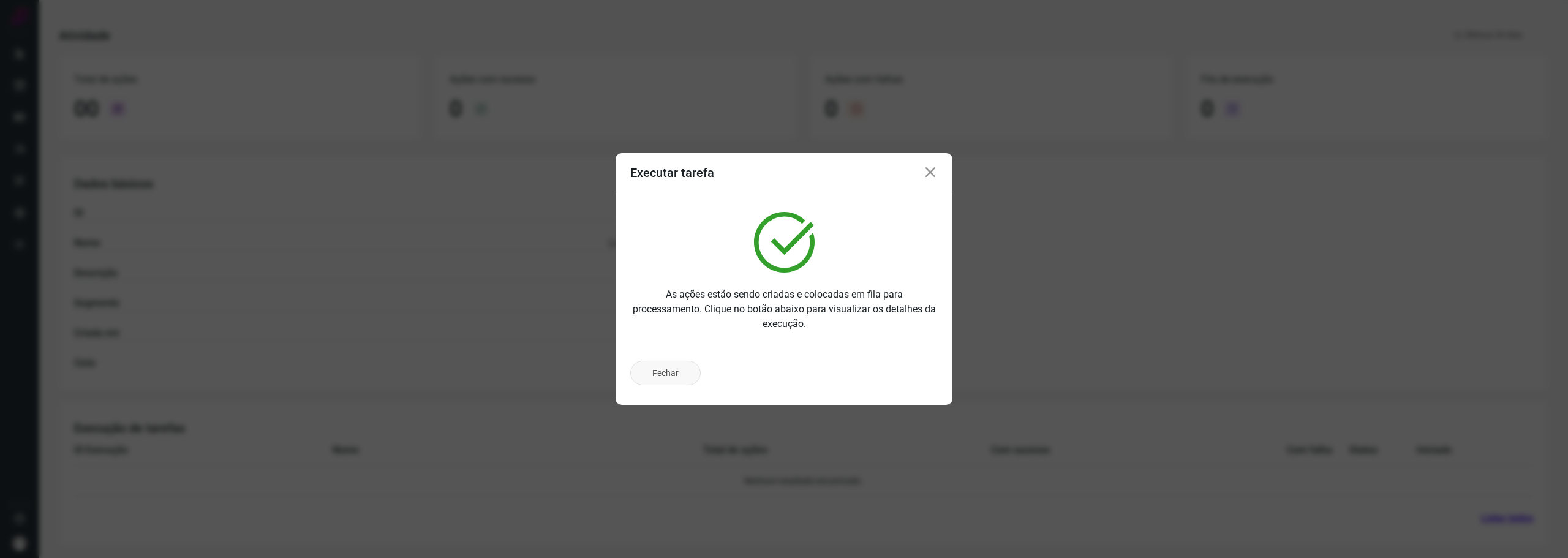
click at [679, 381] on button "Fechar" at bounding box center [665, 373] width 71 height 24
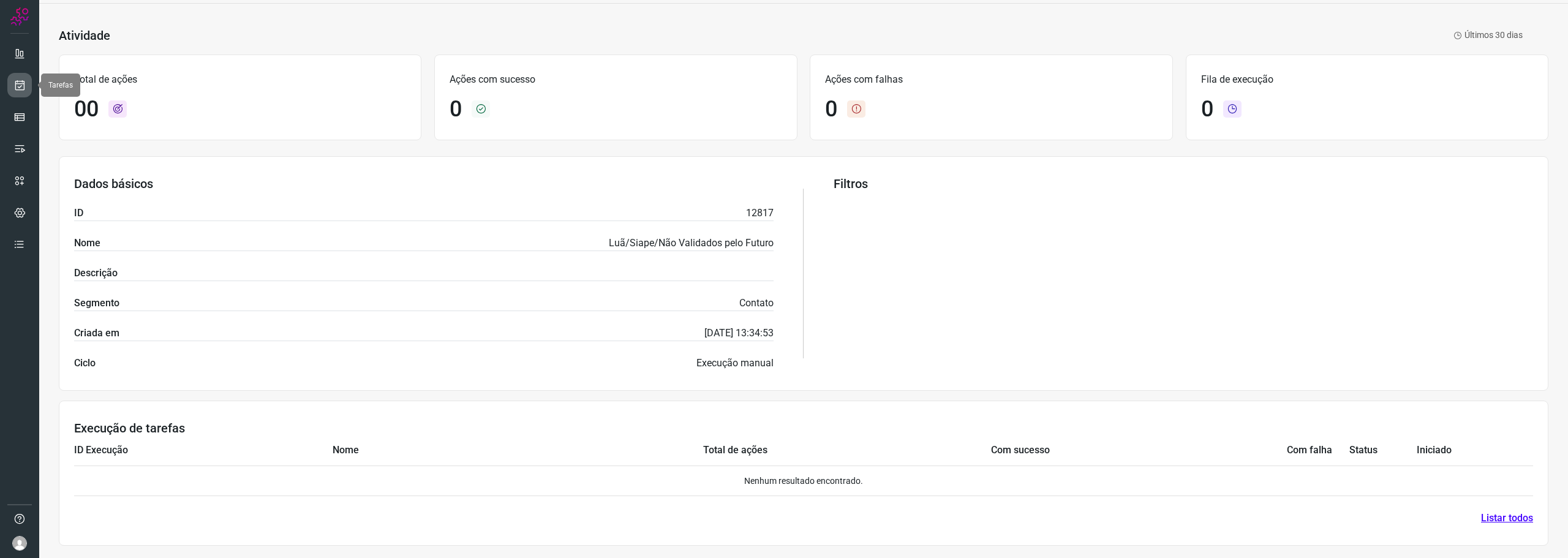
click at [21, 84] on icon at bounding box center [19, 85] width 13 height 13
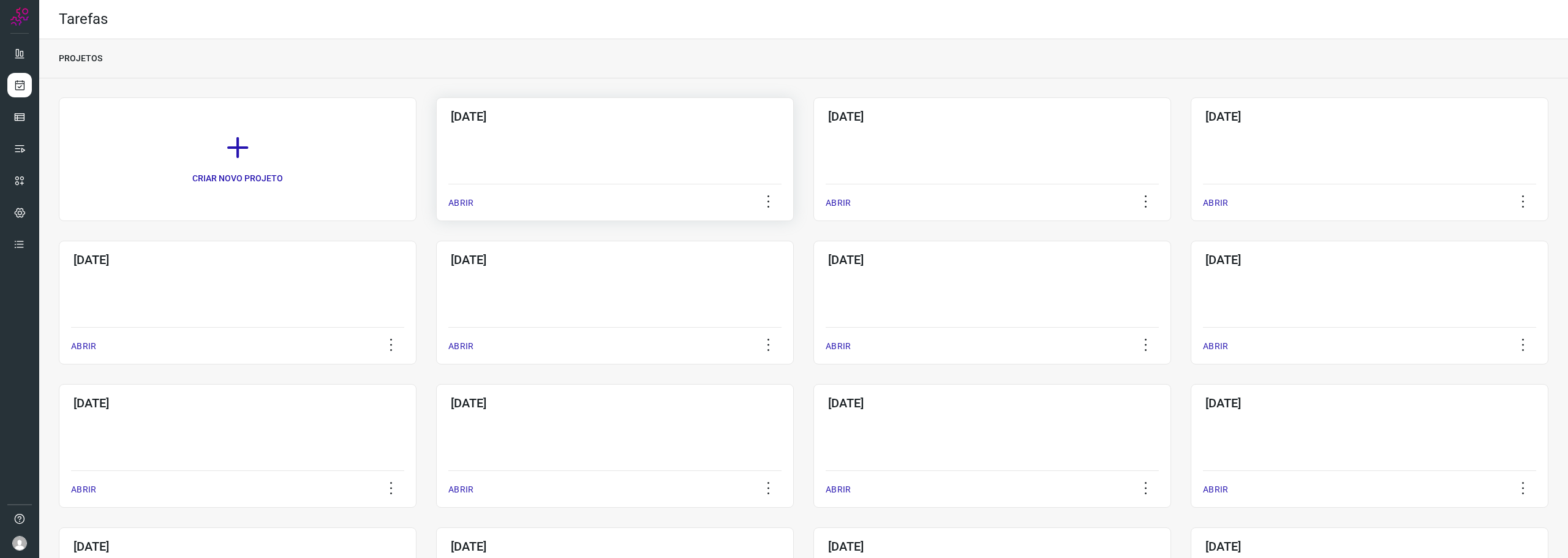
click at [602, 147] on div "[DATE] ABRIR" at bounding box center [615, 159] width 358 height 123
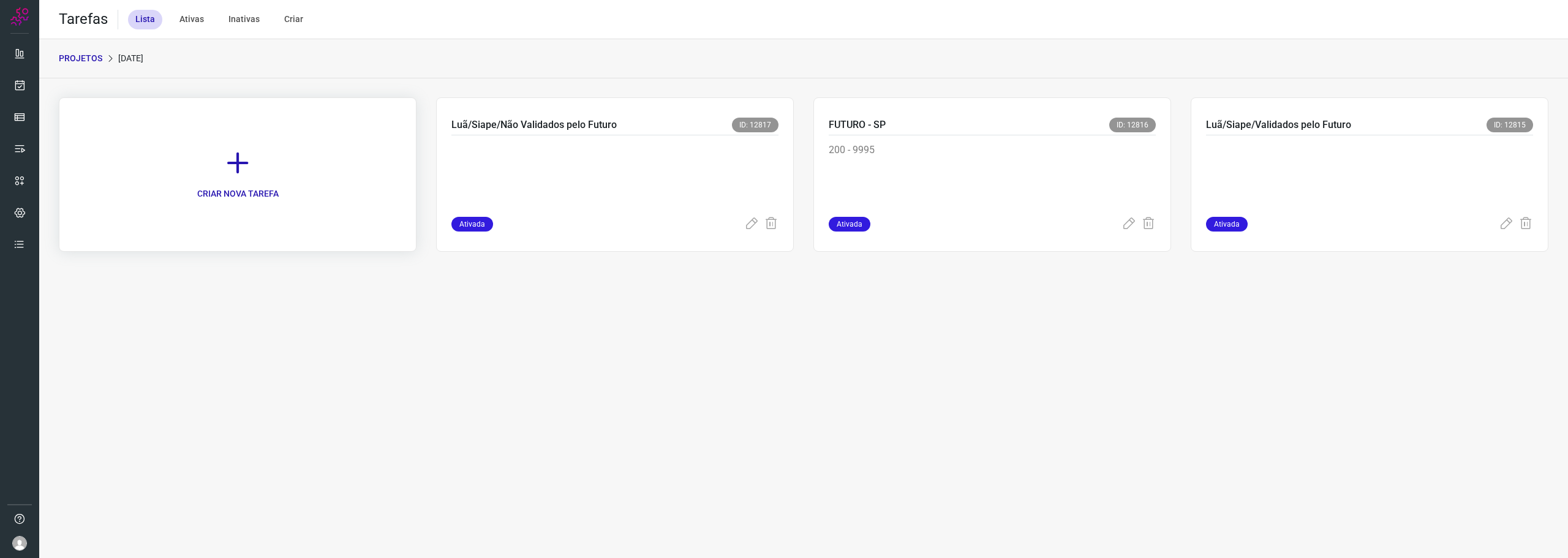
click at [240, 164] on icon at bounding box center [238, 162] width 27 height 27
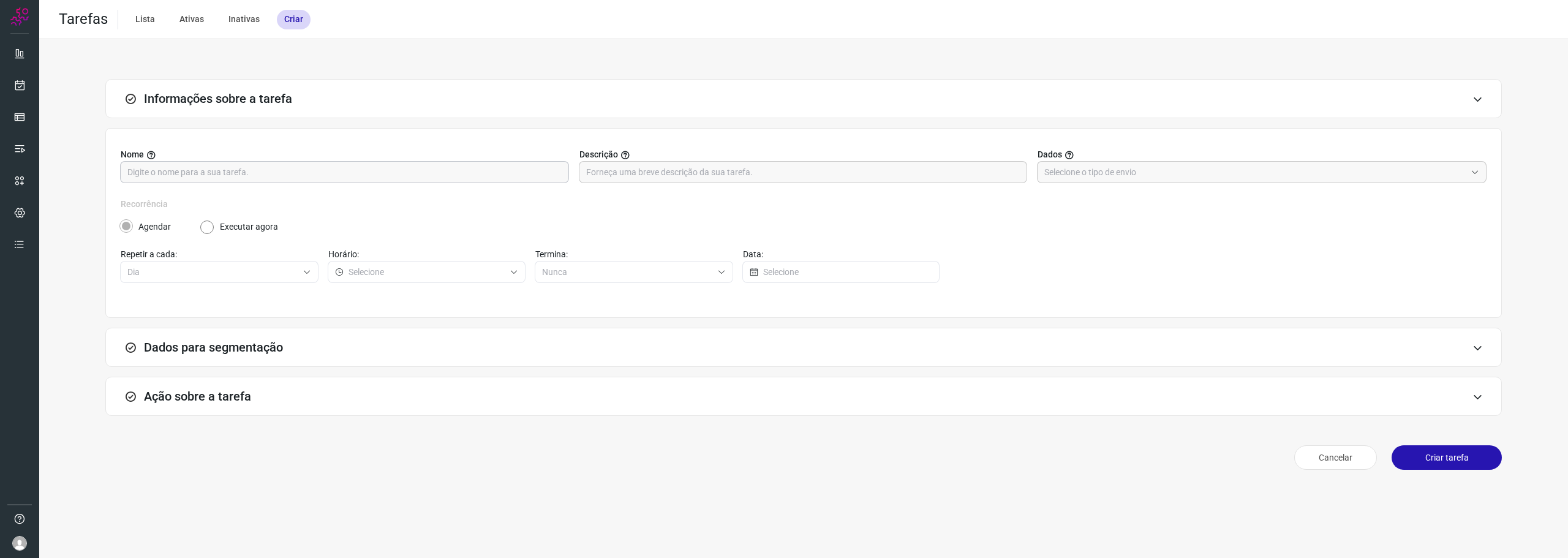
click at [229, 182] on input "text" at bounding box center [344, 172] width 434 height 21
type input "Gov. SP/Ñ Validados"
click at [1064, 173] on input "text" at bounding box center [1255, 172] width 421 height 21
click at [1082, 221] on li "Informar manualmente ou enviar arquivo" at bounding box center [1262, 227] width 449 height 21
type input "Informar manualmente ou enviar arquivo"
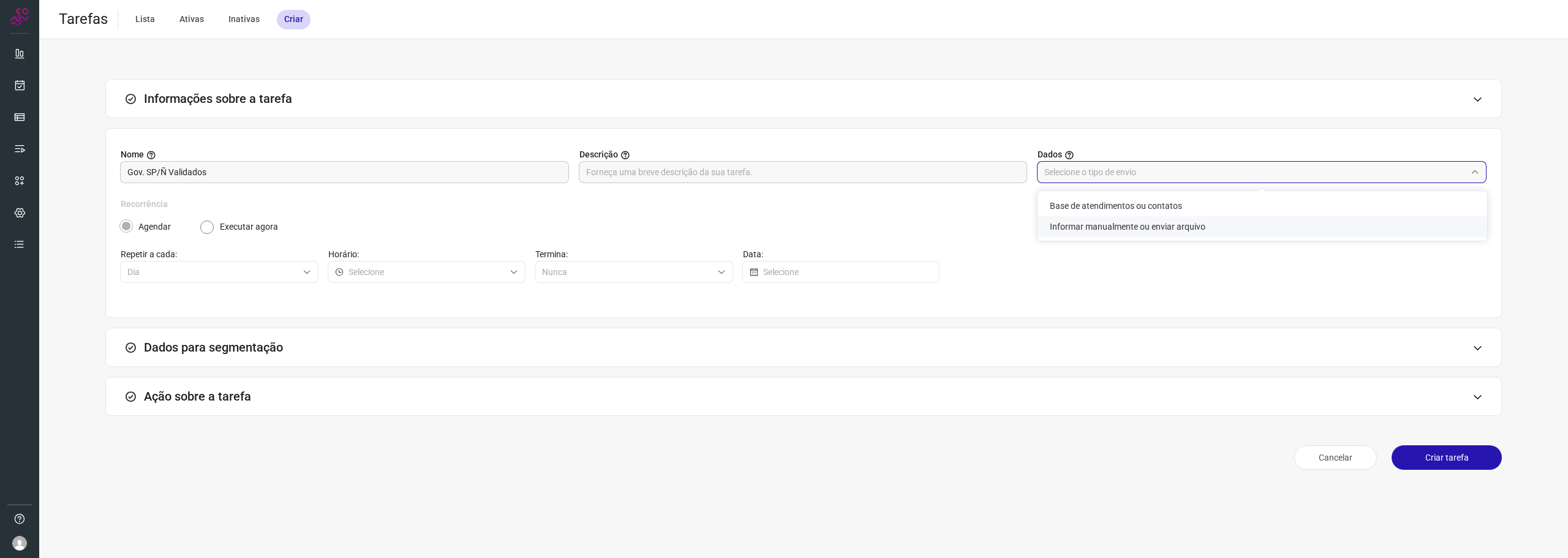
radio input "false"
radio input "true"
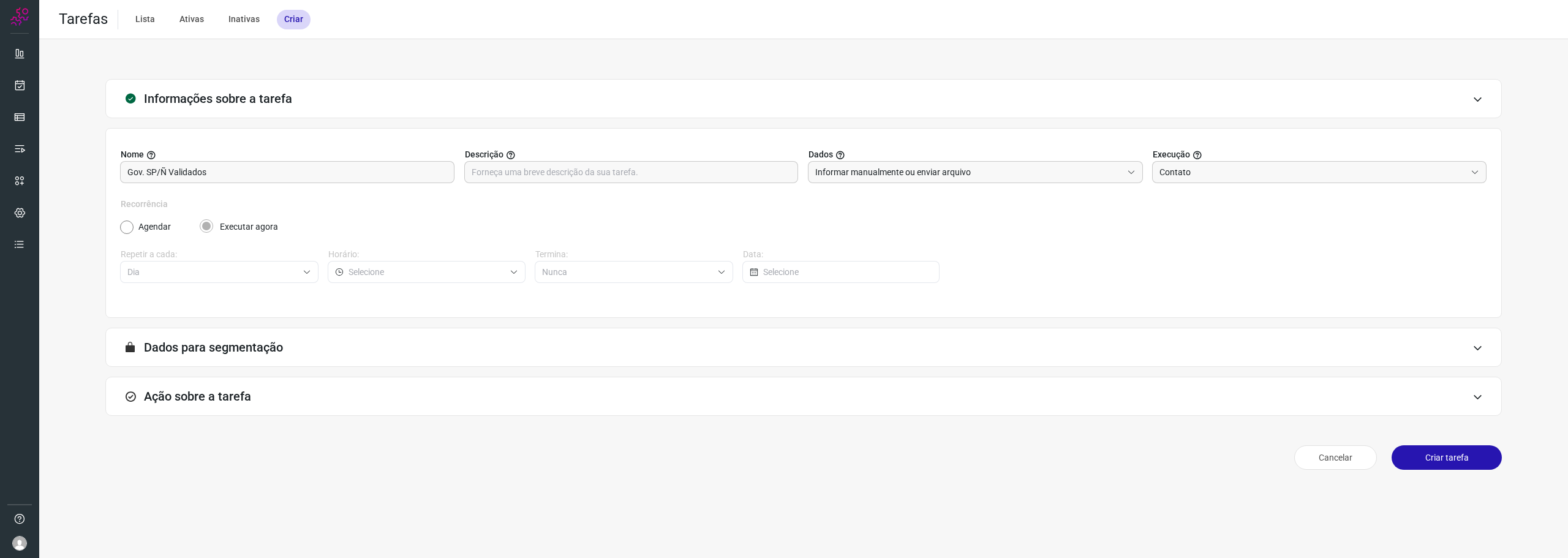
click at [261, 385] on div "Ação sobre a tarefa" at bounding box center [804, 396] width 1396 height 39
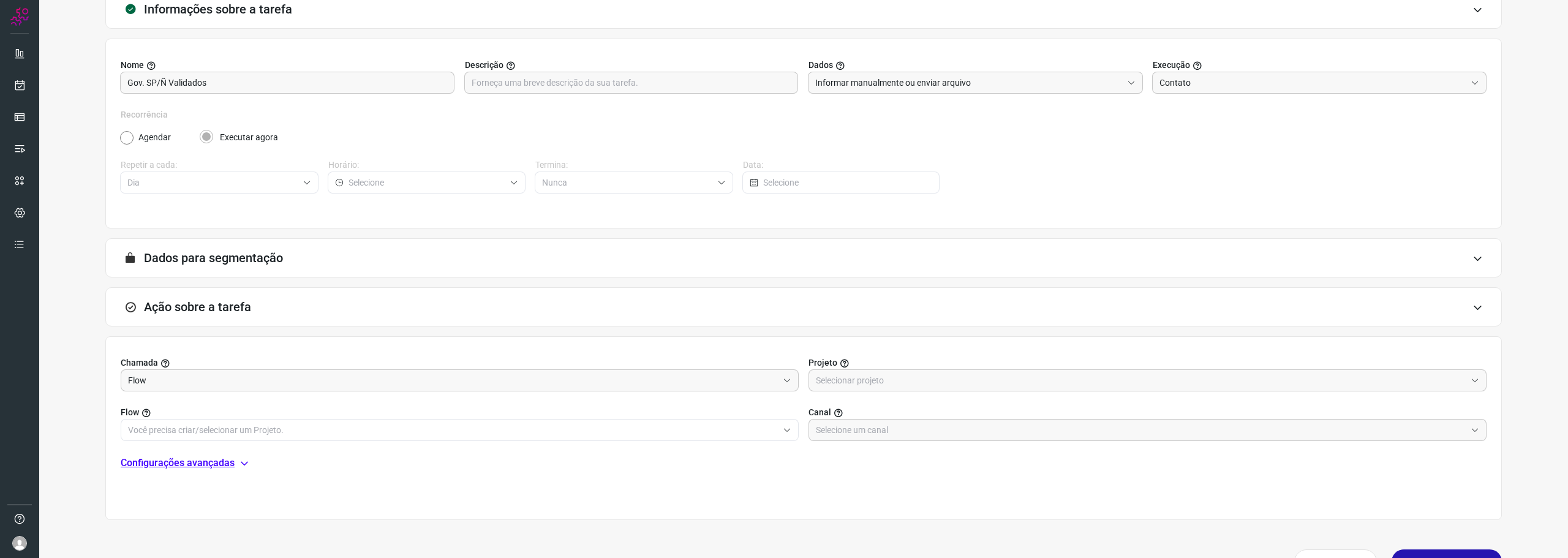
scroll to position [123, 0]
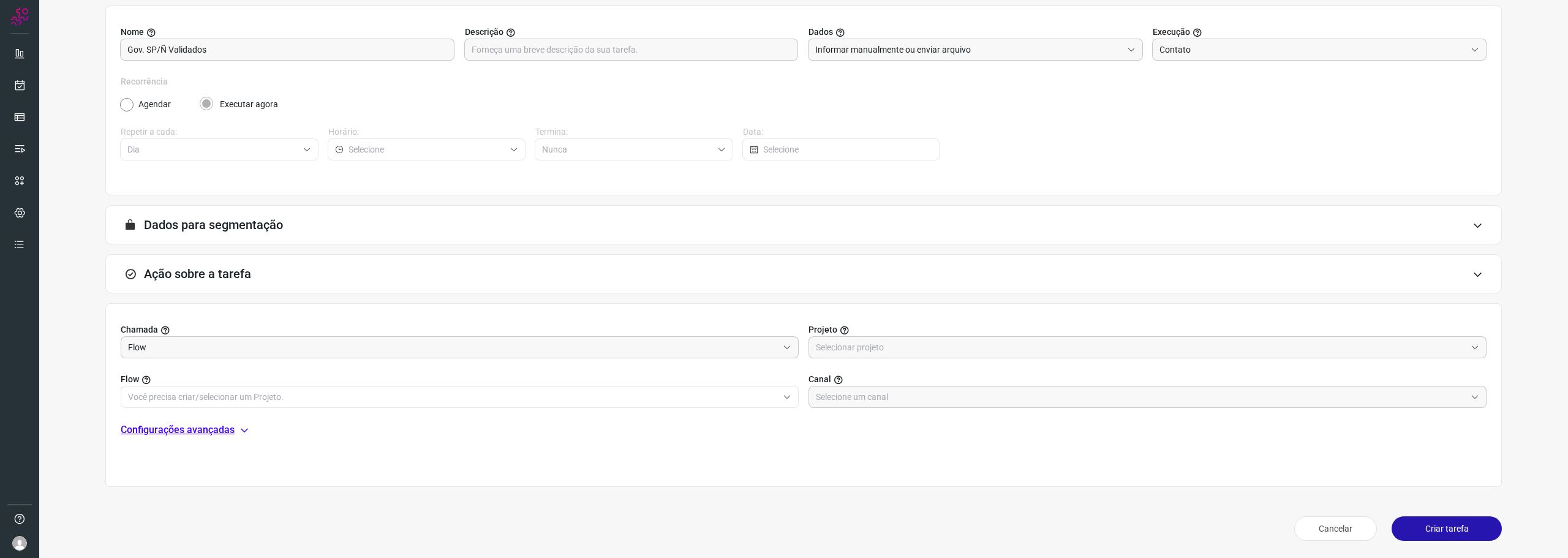
click at [893, 353] on input "text" at bounding box center [1140, 347] width 650 height 21
drag, startPoint x: 867, startPoint y: 405, endPoint x: 778, endPoint y: 402, distance: 89.1
click at [867, 405] on li "Automator" at bounding box center [1141, 402] width 673 height 21
type input "Automator"
click at [572, 403] on input "text" at bounding box center [453, 398] width 650 height 21
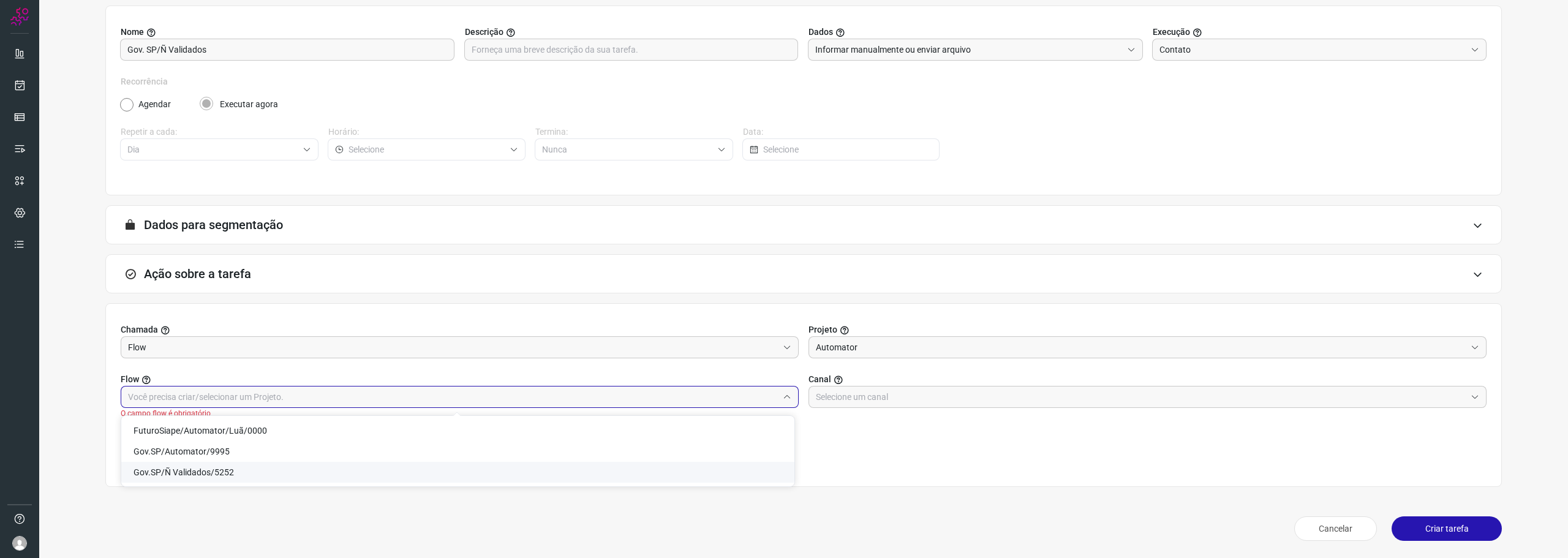
click at [379, 473] on li "Gov.SP/Ñ Validados/5252" at bounding box center [458, 473] width 673 height 21
type input "Gov.SP/Ñ Validados/5252"
drag, startPoint x: 970, startPoint y: 401, endPoint x: 942, endPoint y: 413, distance: 30.5
click at [967, 401] on input "text" at bounding box center [1140, 398] width 650 height 21
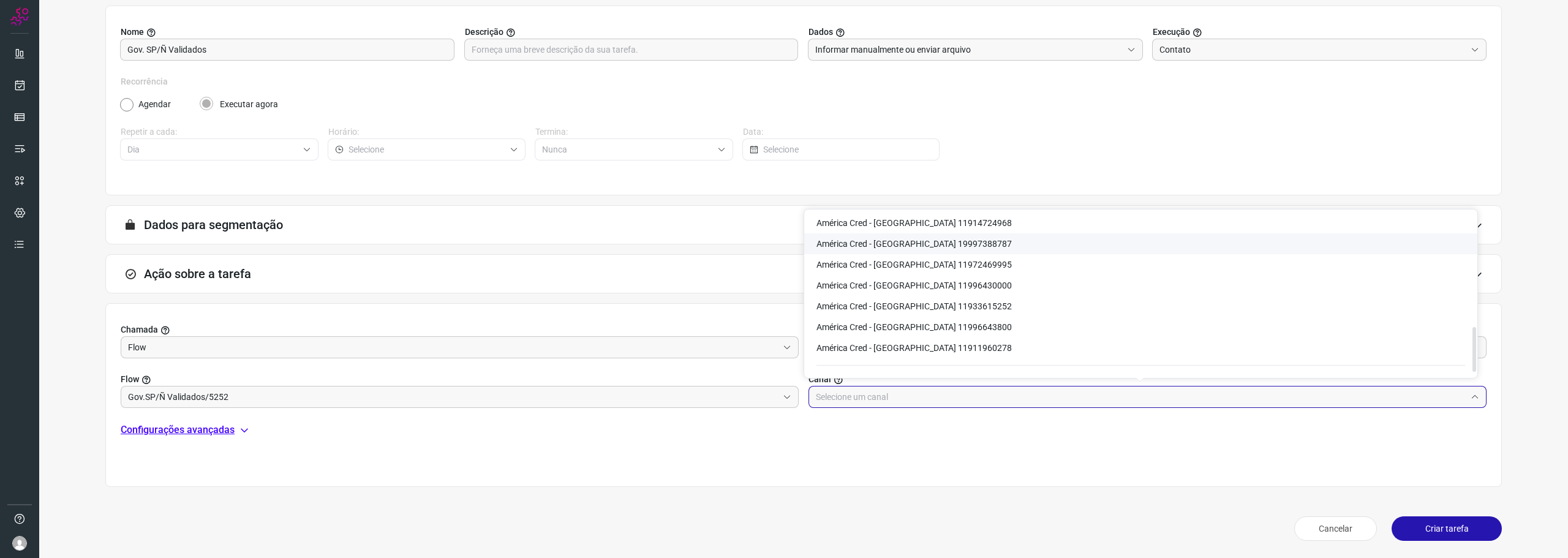
scroll to position [429, 0]
click at [971, 286] on li "América Cred - [GEOGRAPHIC_DATA] 11933615252" at bounding box center [1141, 285] width 673 height 21
type input "América Cred - [GEOGRAPHIC_DATA] 11933615252"
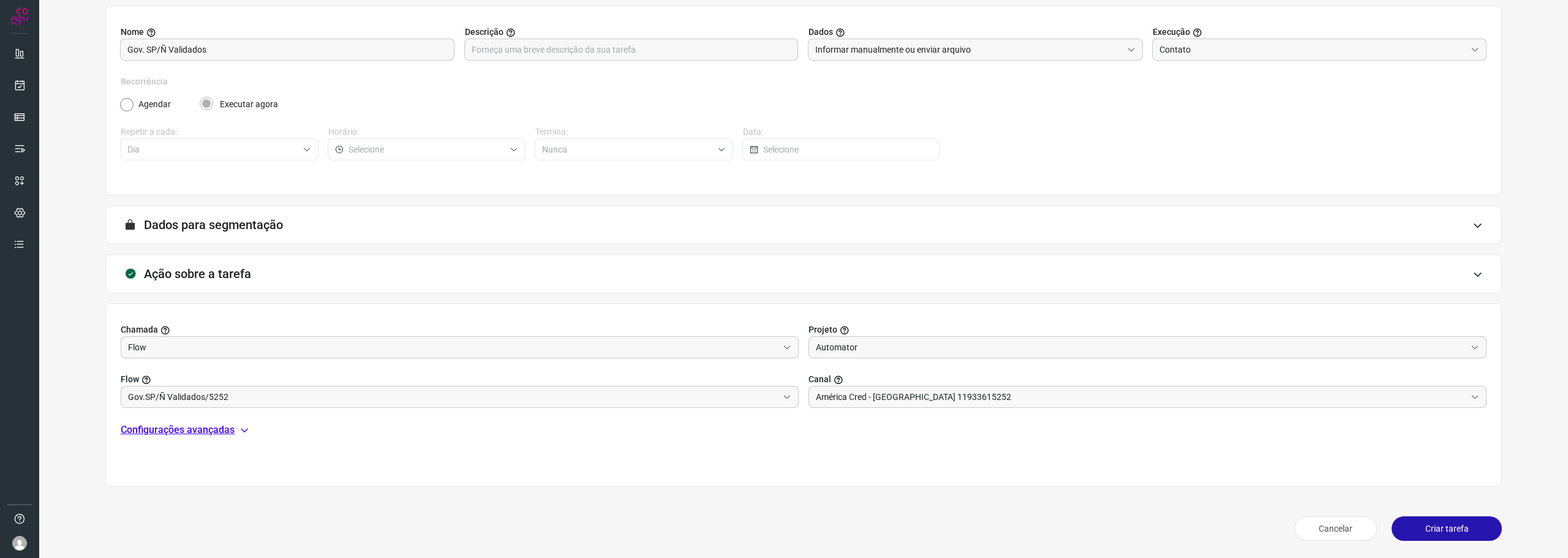
click at [200, 427] on p "Configurações avançadas" at bounding box center [178, 430] width 114 height 15
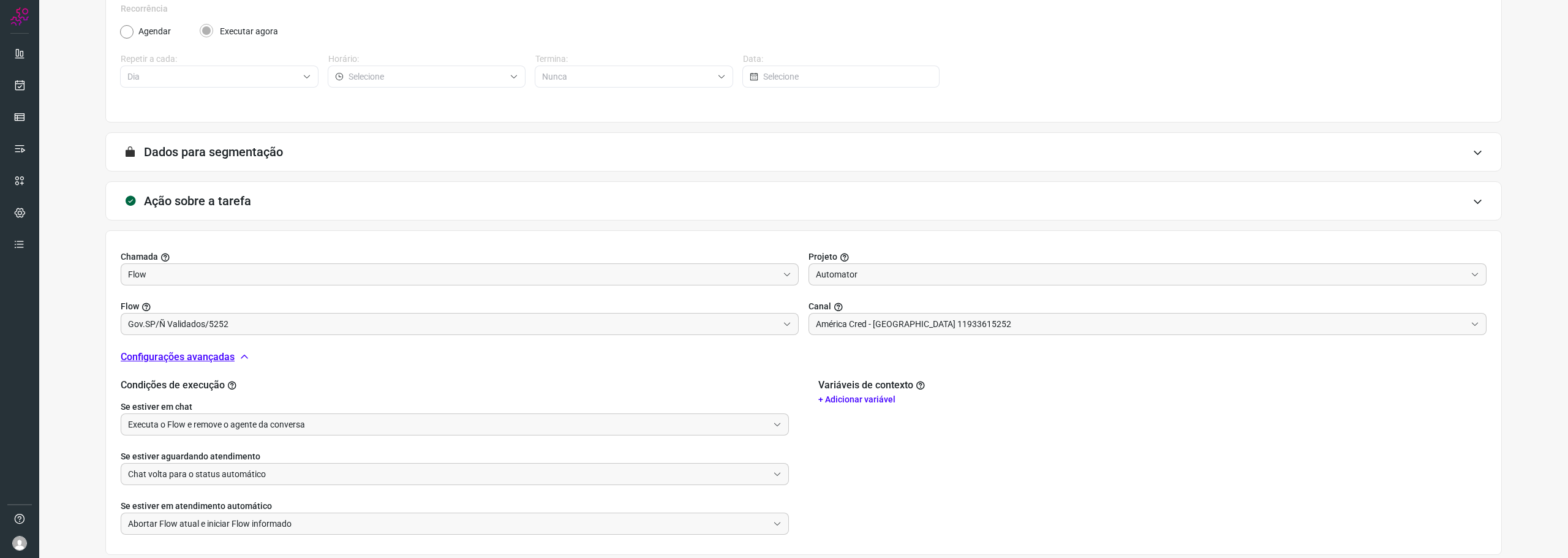
scroll to position [263, 0]
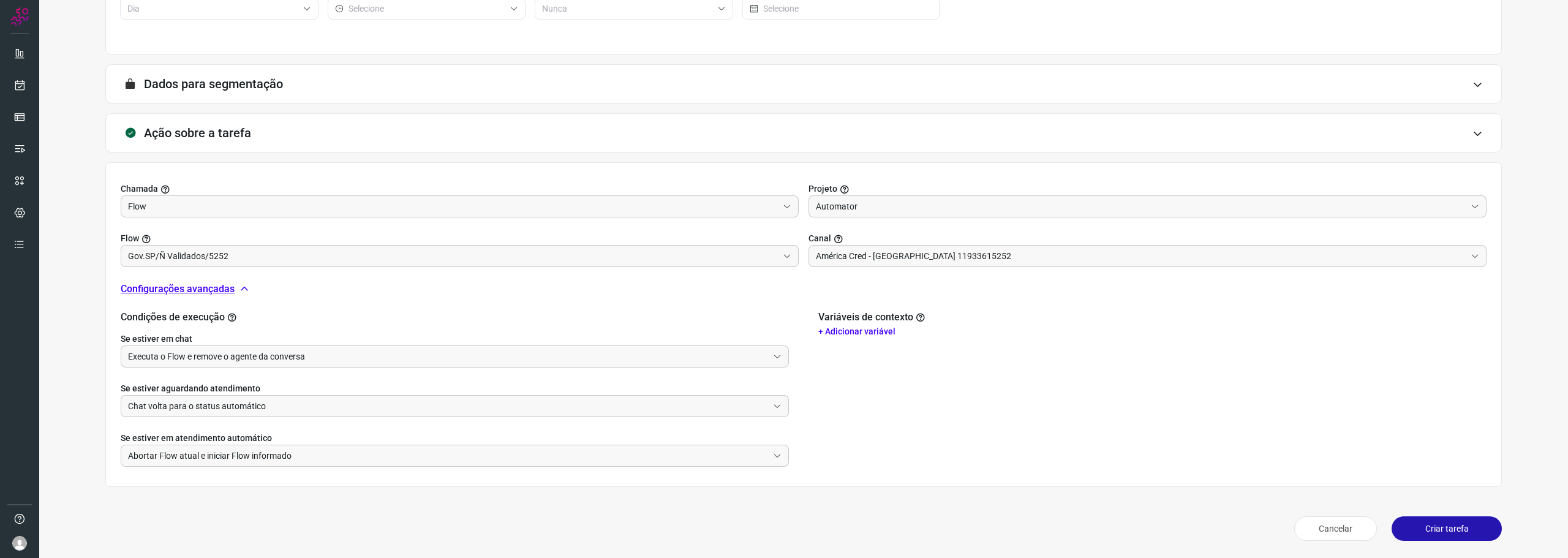
click at [1406, 533] on button "Criar tarefa" at bounding box center [1447, 528] width 110 height 24
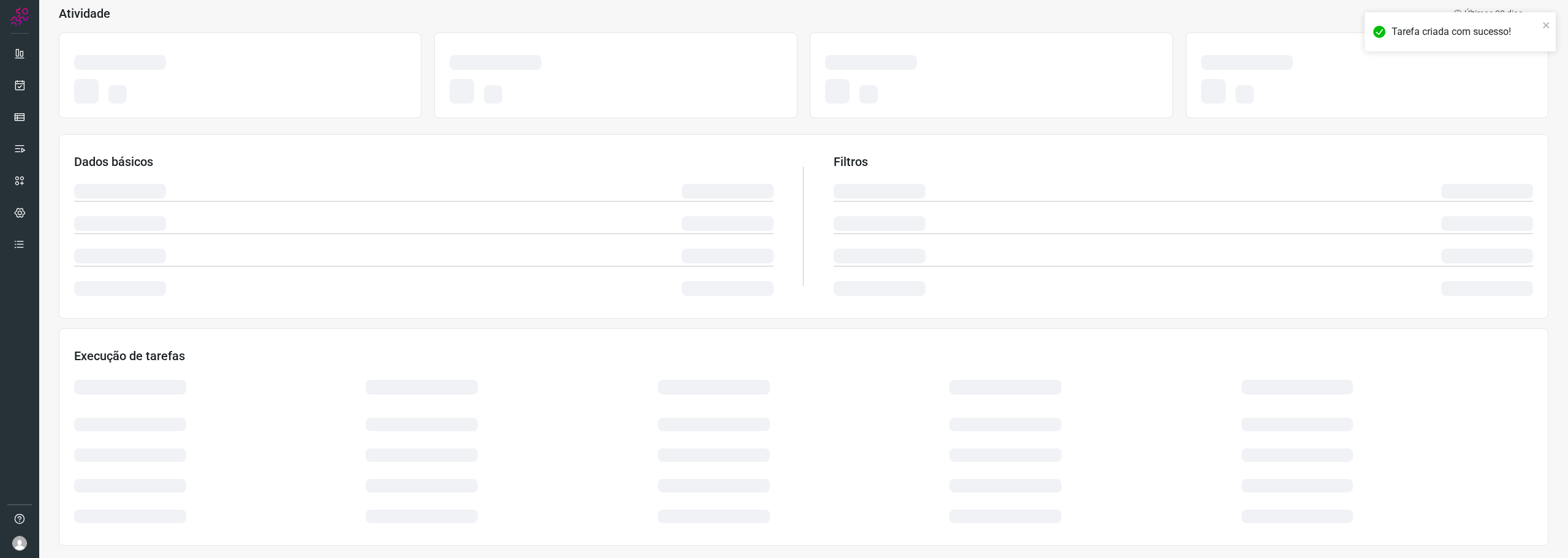
scroll to position [75, 0]
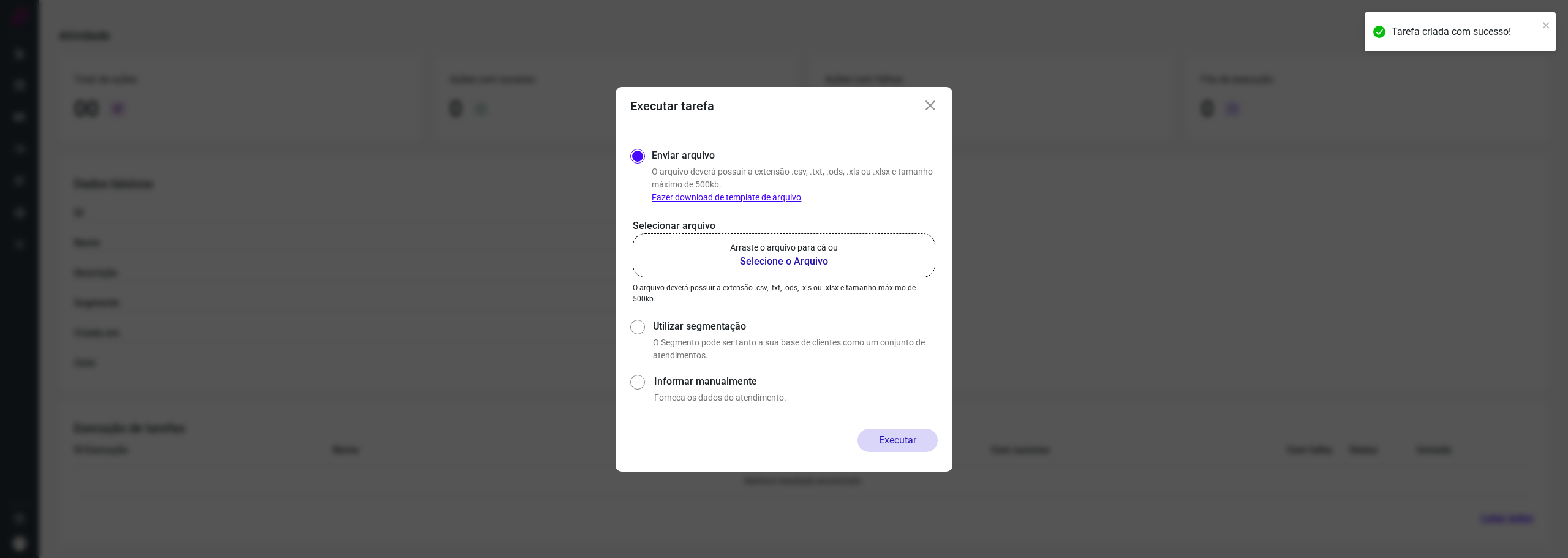
click at [754, 265] on b "Selecione o Arquivo" at bounding box center [783, 262] width 108 height 15
click at [0, 0] on input "Arraste o arquivo para cá ou Selecione o Arquivo" at bounding box center [0, 0] width 0 height 0
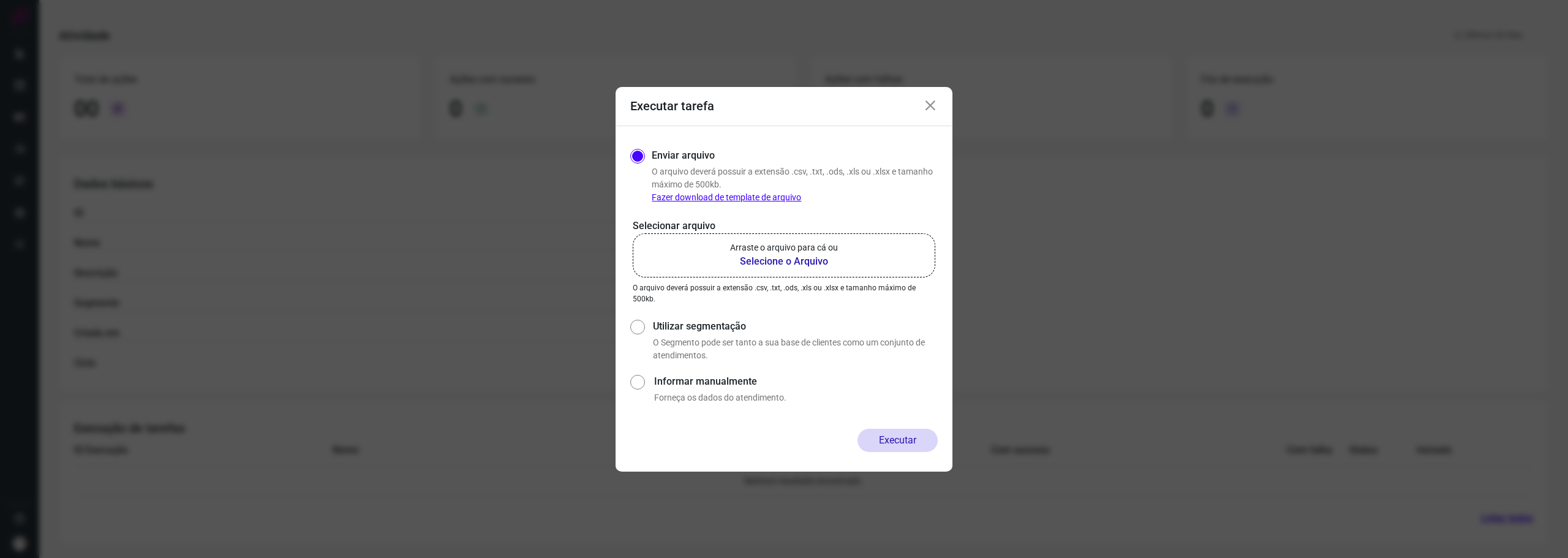
click at [754, 263] on b "Selecione o Arquivo" at bounding box center [783, 262] width 108 height 15
click at [0, 0] on input "Arraste o arquivo para cá ou Selecione o Arquivo" at bounding box center [0, 0] width 0 height 0
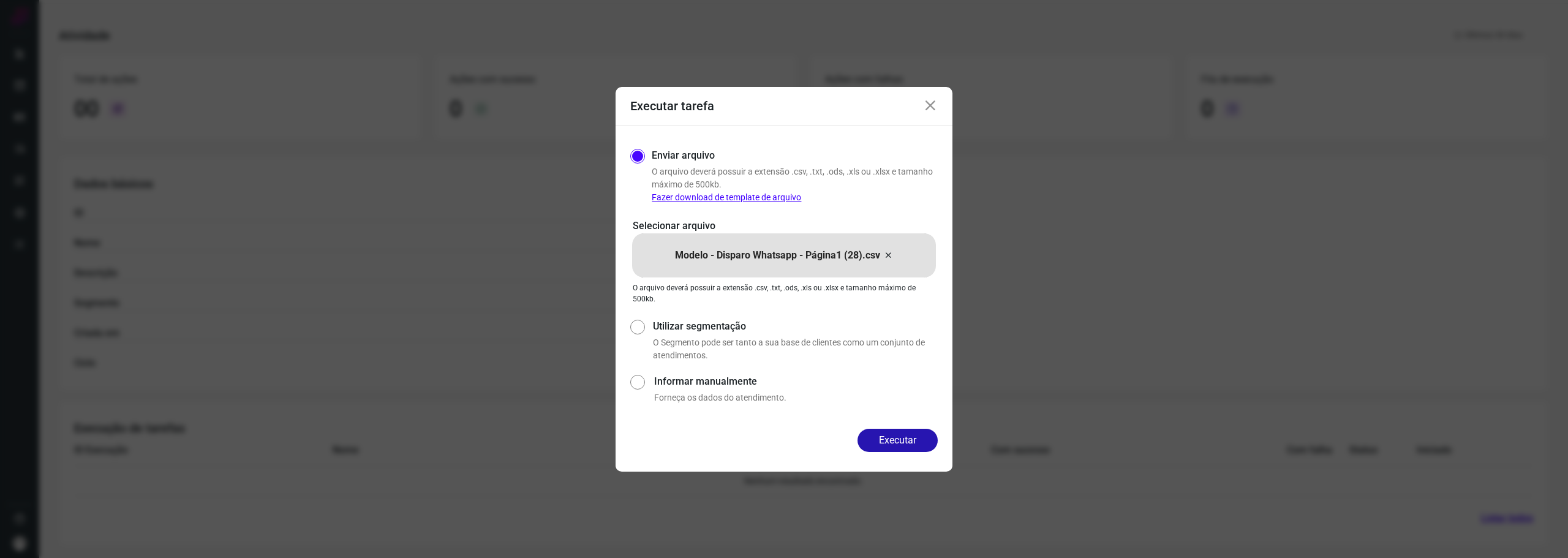
click at [743, 287] on p "O arquivo deverá possuir a extensão .csv, .txt, .ods, .xls ou .xlsx e tamanho m…" at bounding box center [784, 293] width 302 height 22
click at [917, 447] on button "Executar" at bounding box center [898, 440] width 81 height 23
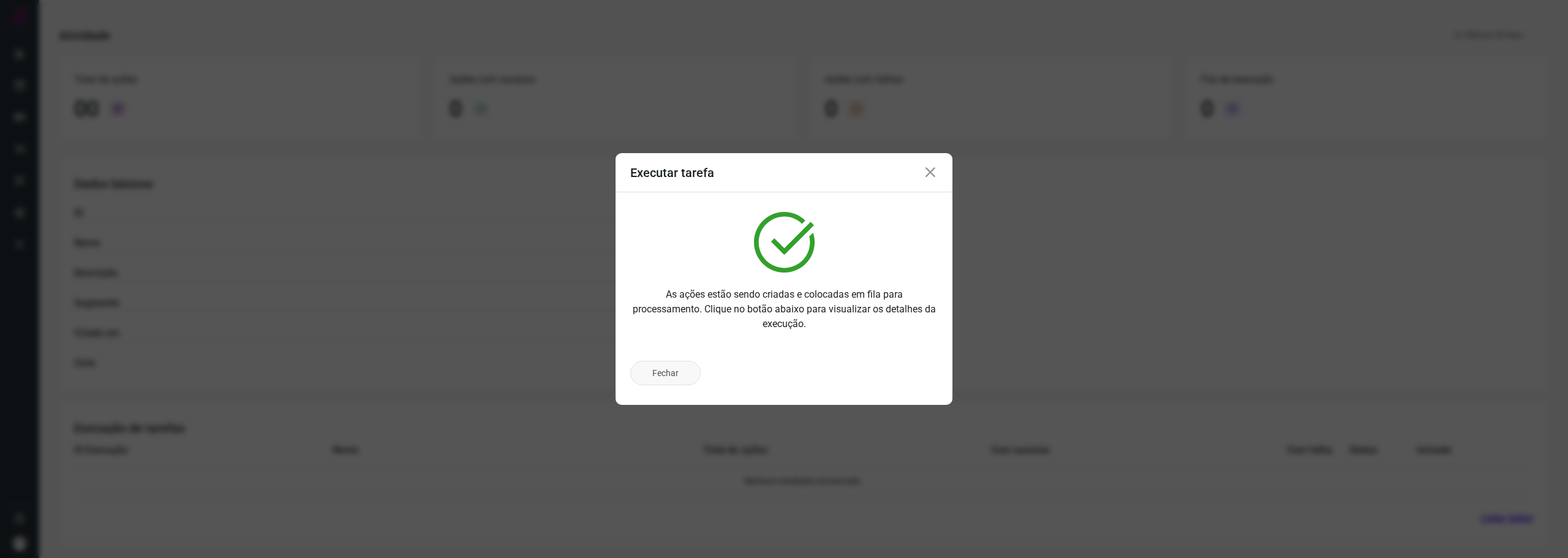
click at [671, 370] on button "Fechar" at bounding box center [665, 373] width 71 height 24
